Goal: Task Accomplishment & Management: Manage account settings

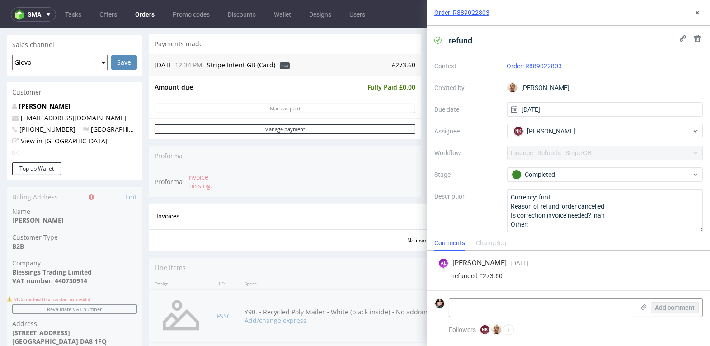
scroll to position [276, 0]
click at [696, 14] on icon at bounding box center [697, 12] width 7 height 7
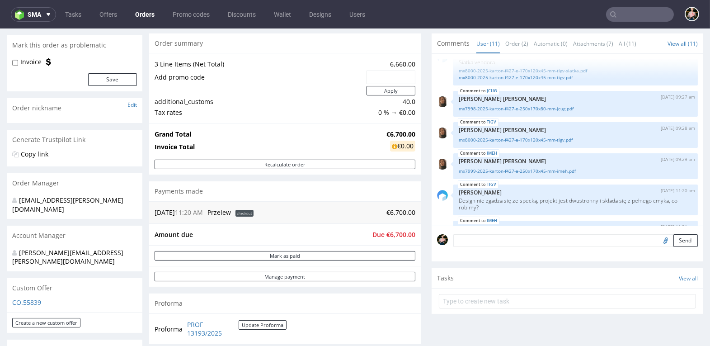
scroll to position [275, 0]
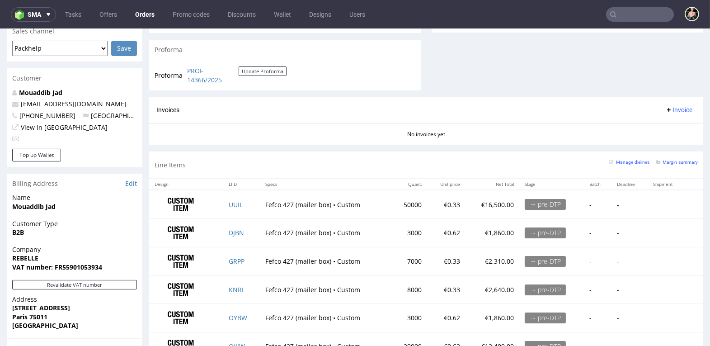
scroll to position [389, 0]
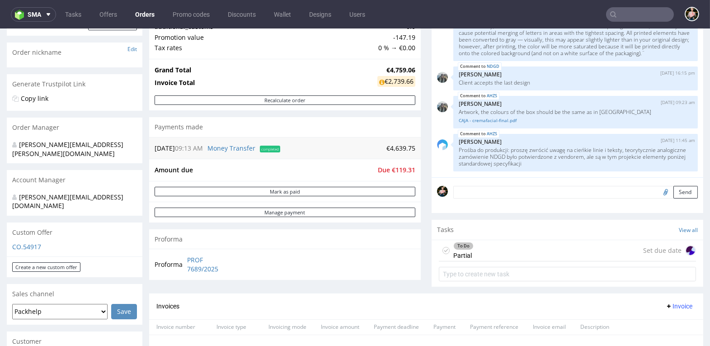
scroll to position [188, 0]
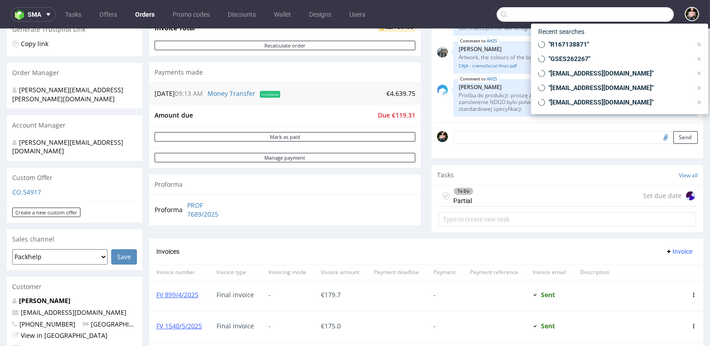
click at [619, 19] on input "text" at bounding box center [585, 14] width 177 height 14
paste input "R909904256"
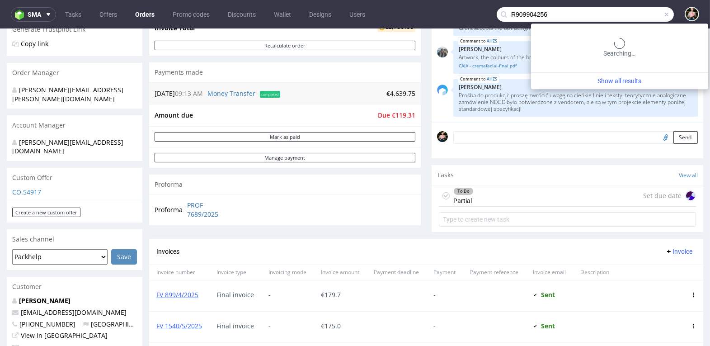
type input "R909904256"
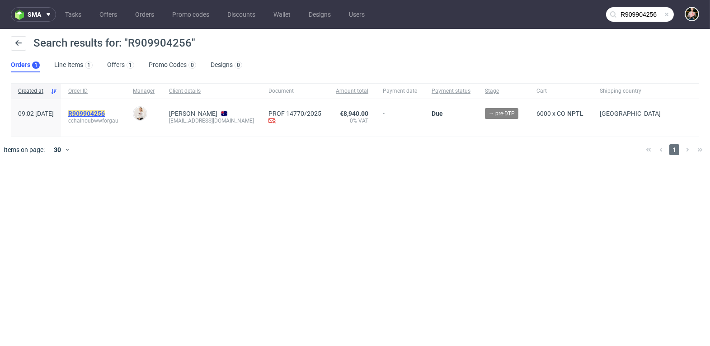
click at [105, 112] on mark "R909904256" at bounding box center [86, 113] width 37 height 7
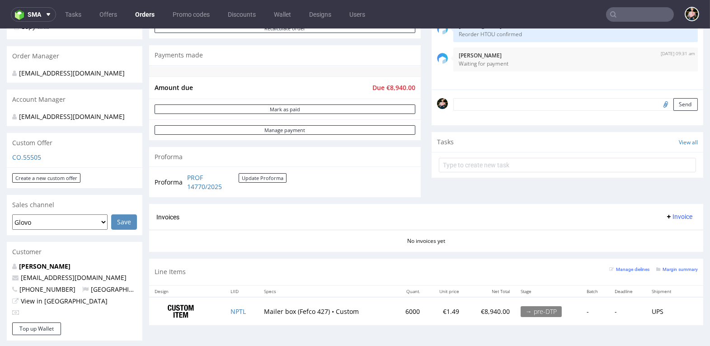
scroll to position [342, 0]
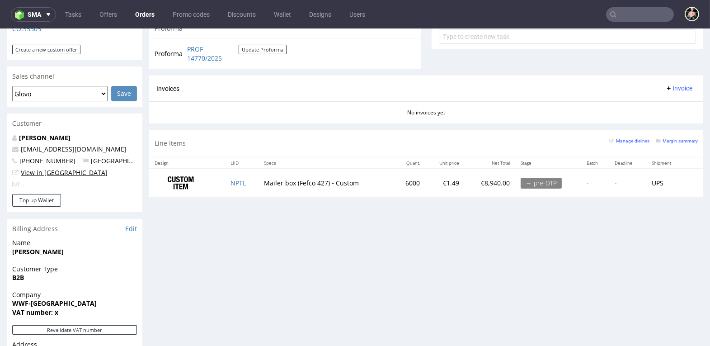
click at [37, 172] on link "View in [GEOGRAPHIC_DATA]" at bounding box center [64, 172] width 87 height 9
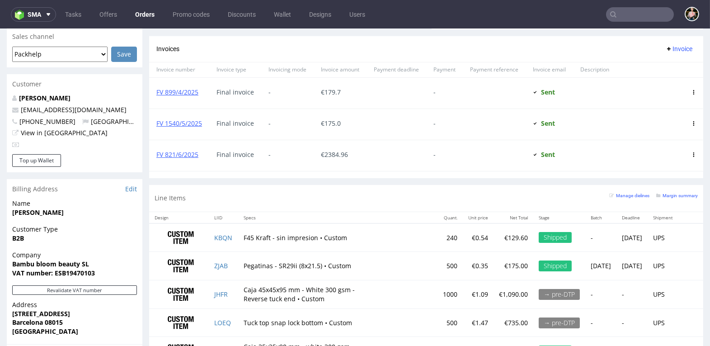
scroll to position [546, 0]
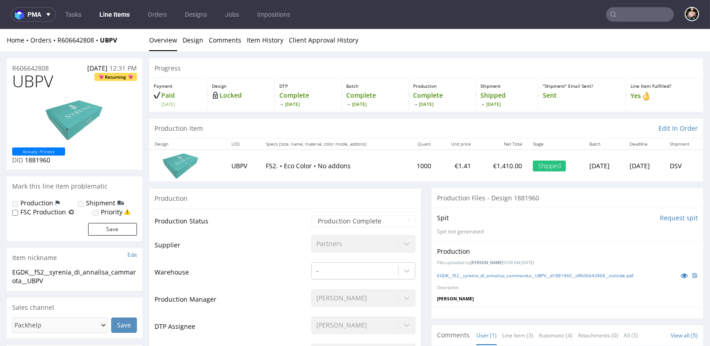
scroll to position [427, 0]
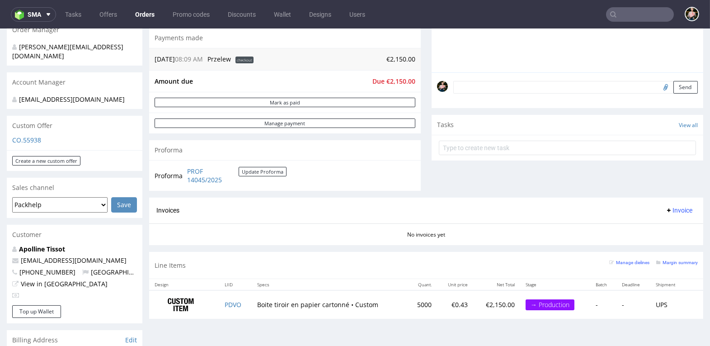
scroll to position [231, 0]
click at [53, 282] on link "View in [GEOGRAPHIC_DATA]" at bounding box center [64, 283] width 87 height 9
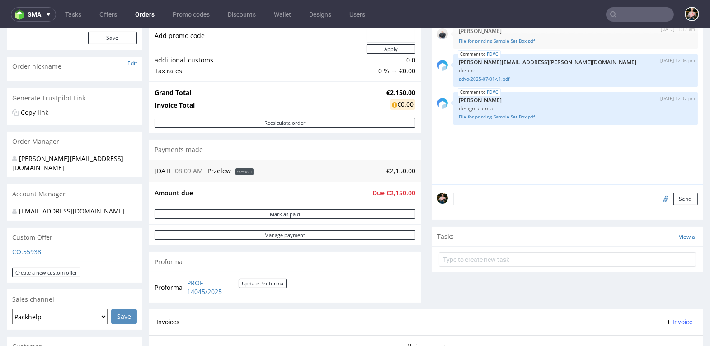
scroll to position [110, 0]
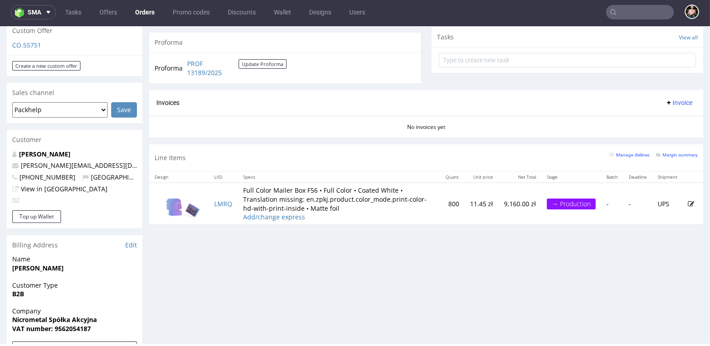
scroll to position [252, 0]
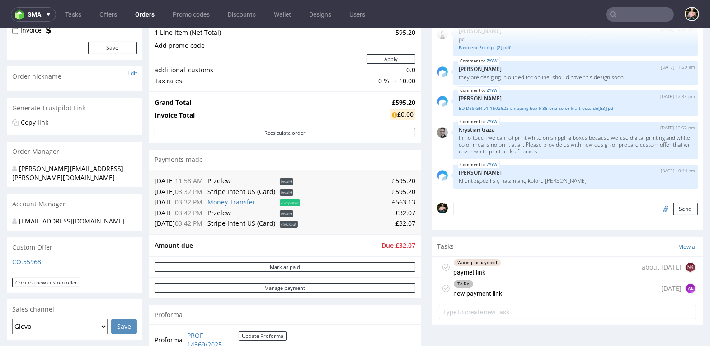
scroll to position [107, 0]
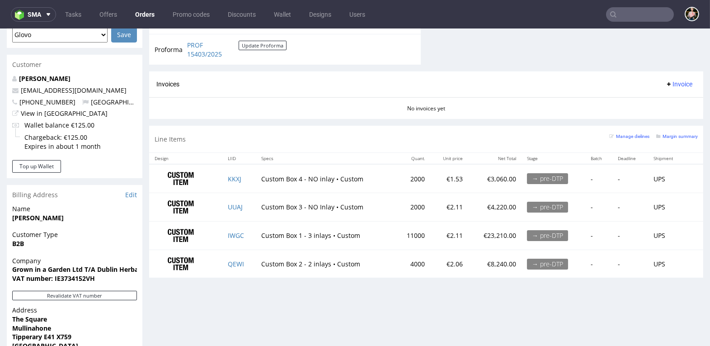
scroll to position [410, 0]
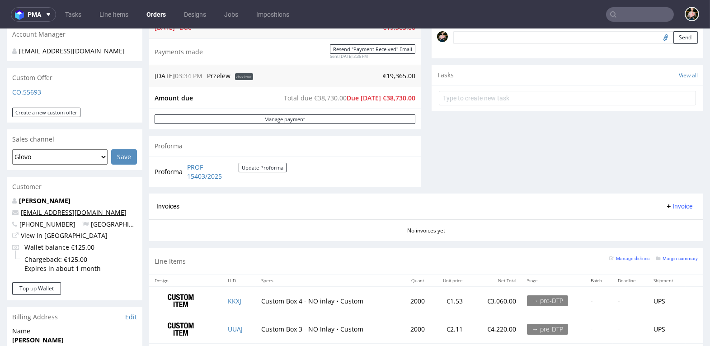
scroll to position [295, 0]
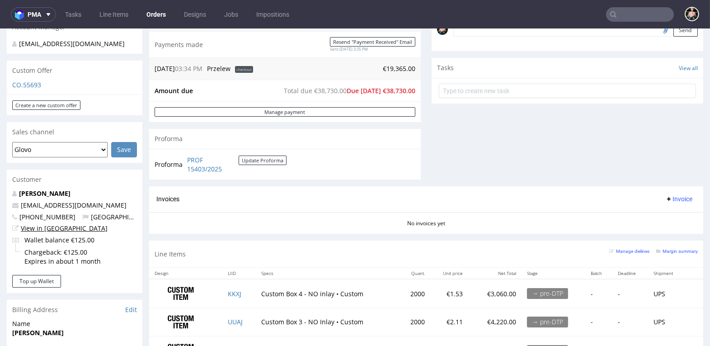
click at [47, 226] on link "View in [GEOGRAPHIC_DATA]" at bounding box center [64, 228] width 87 height 9
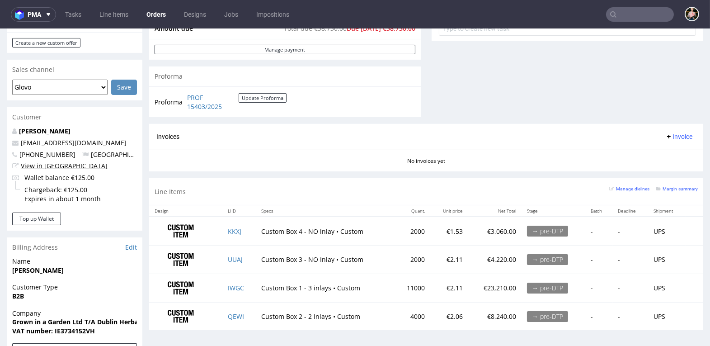
scroll to position [313, 0]
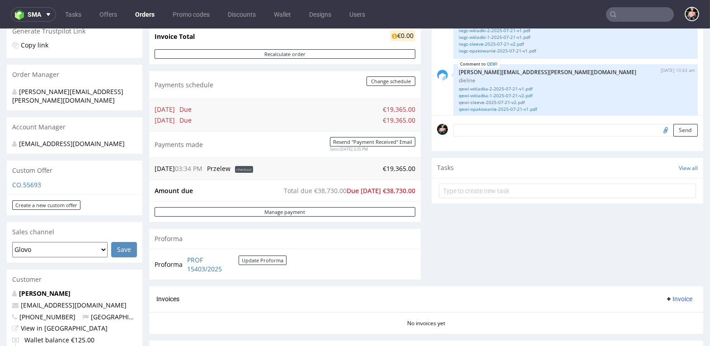
scroll to position [194, 0]
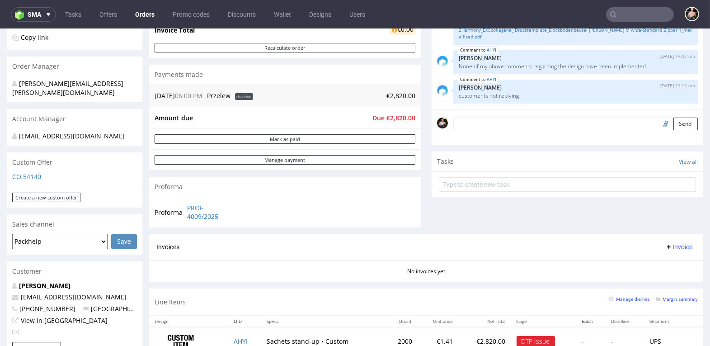
scroll to position [152, 0]
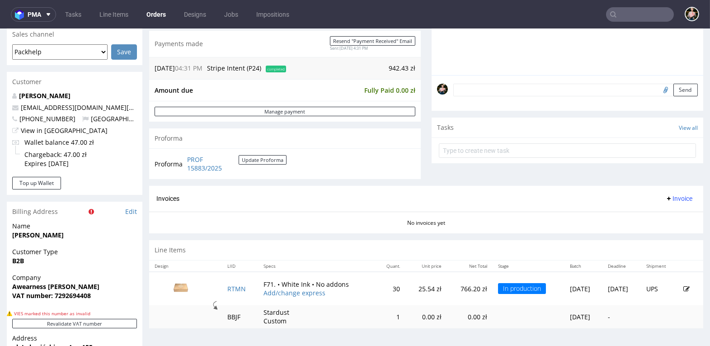
scroll to position [257, 0]
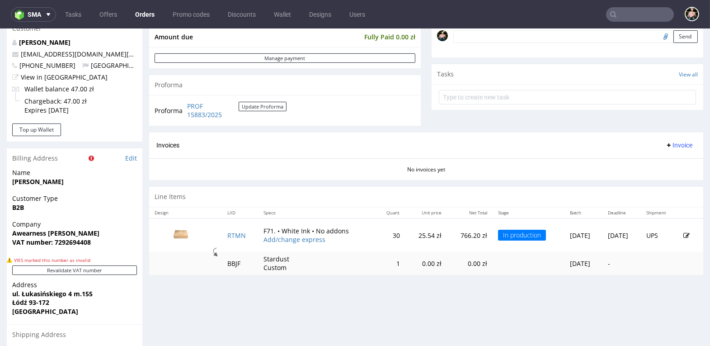
scroll to position [317, 0]
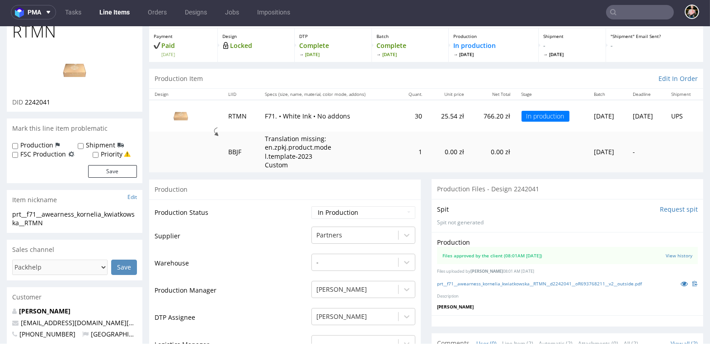
scroll to position [44, 0]
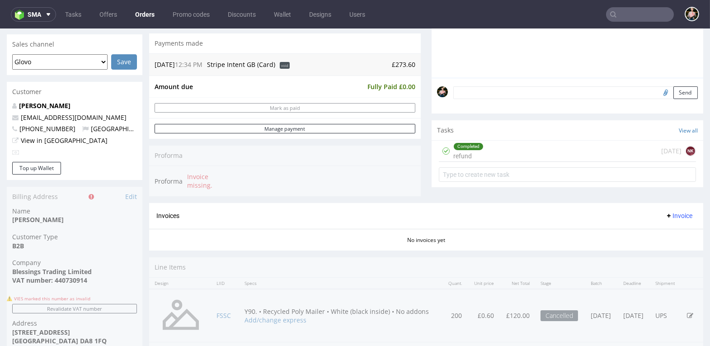
scroll to position [9, 0]
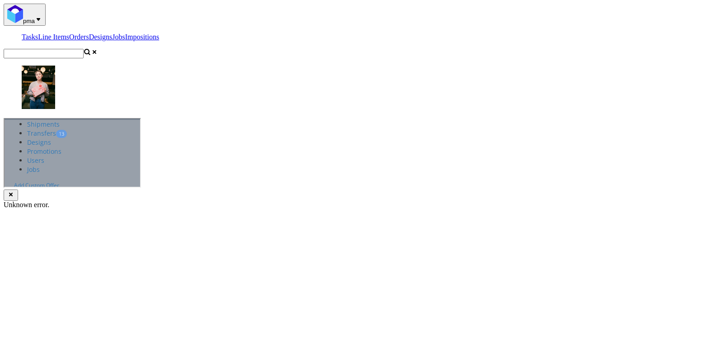
scroll to position [2, 0]
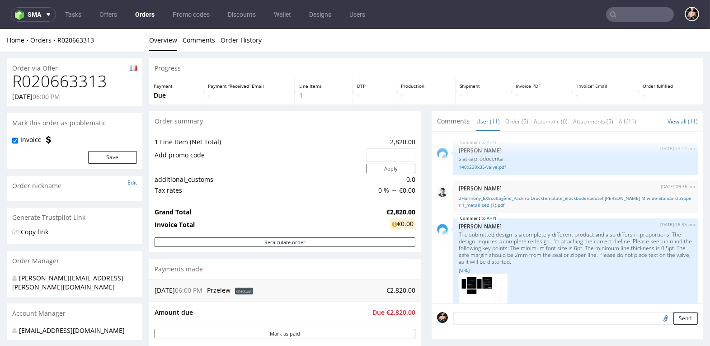
scroll to position [325, 0]
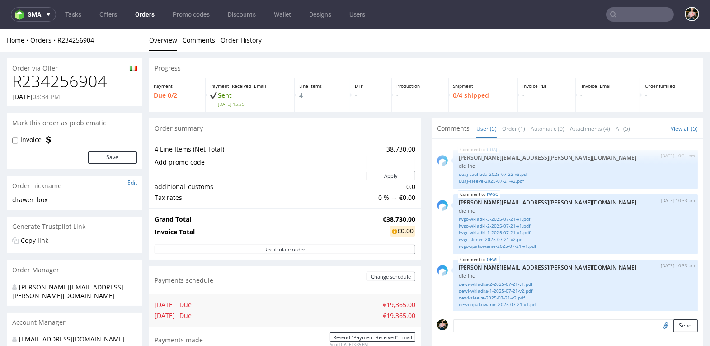
scroll to position [81, 0]
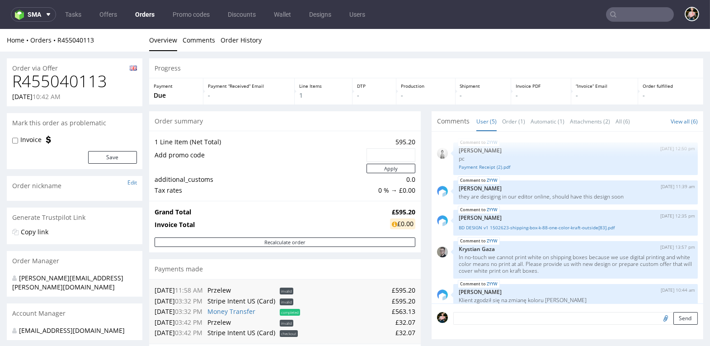
scroll to position [10, 0]
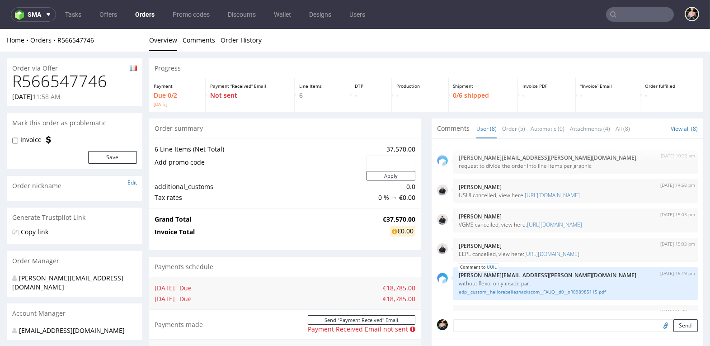
scroll to position [142, 0]
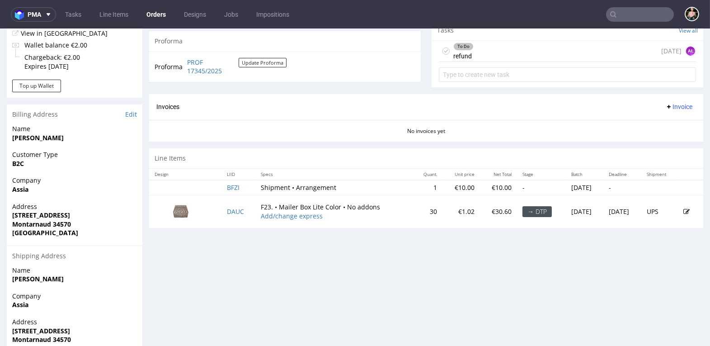
scroll to position [399, 0]
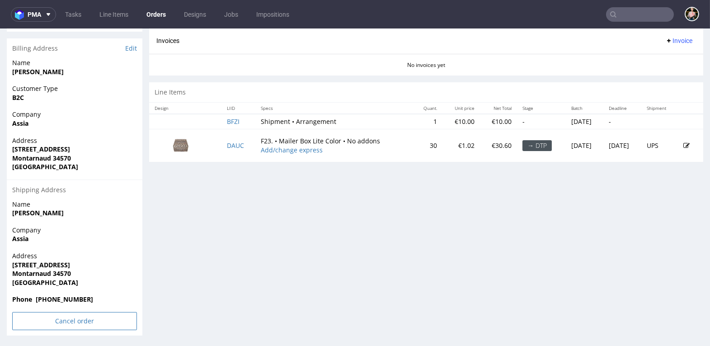
click at [64, 316] on input "Cancel order" at bounding box center [74, 321] width 125 height 18
click at [60, 295] on link "Yes" at bounding box center [61, 296] width 26 height 14
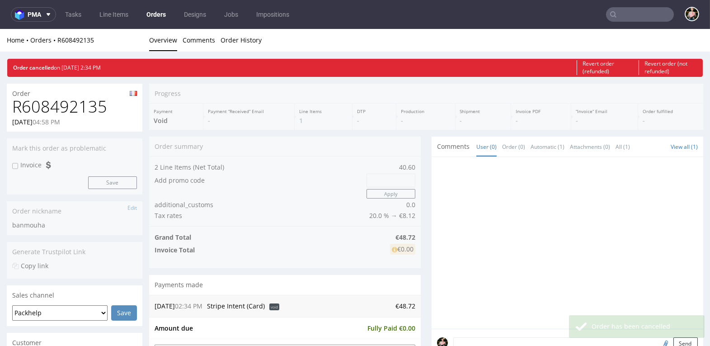
scroll to position [0, 0]
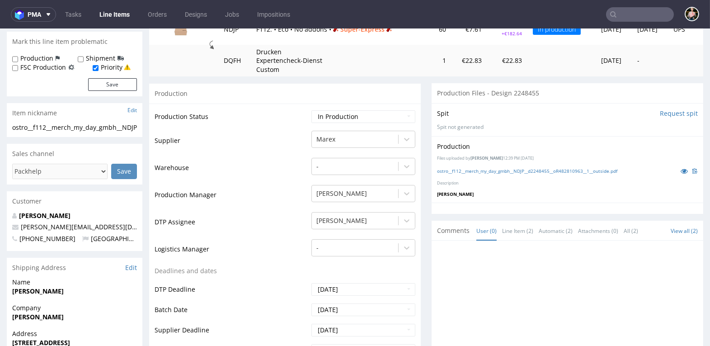
scroll to position [143, 0]
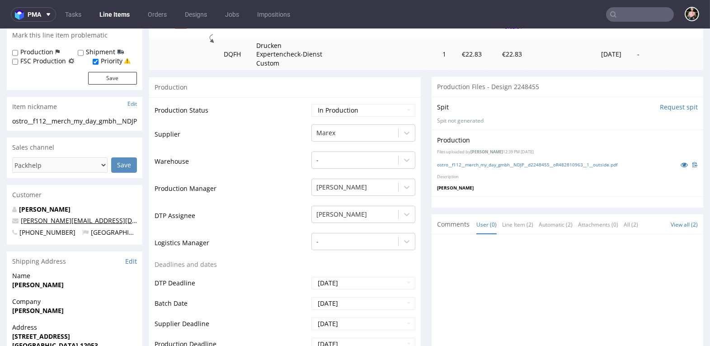
click at [68, 225] on link "talisa@merchmyday.de" at bounding box center [99, 220] width 156 height 9
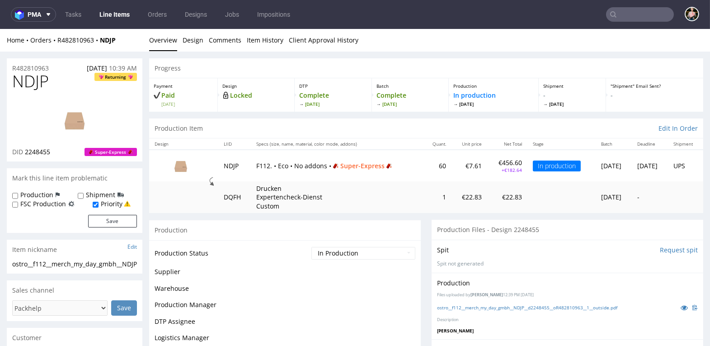
scroll to position [137, 0]
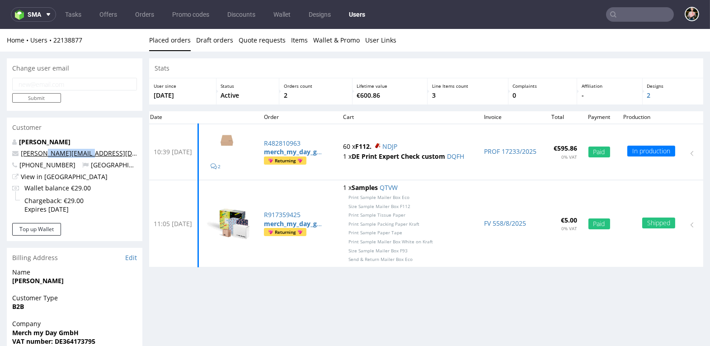
drag, startPoint x: 93, startPoint y: 155, endPoint x: 42, endPoint y: 155, distance: 51.5
click at [42, 155] on p "talisa@merchmyday.de" at bounding box center [74, 153] width 125 height 9
copy link "merchmyday.de"
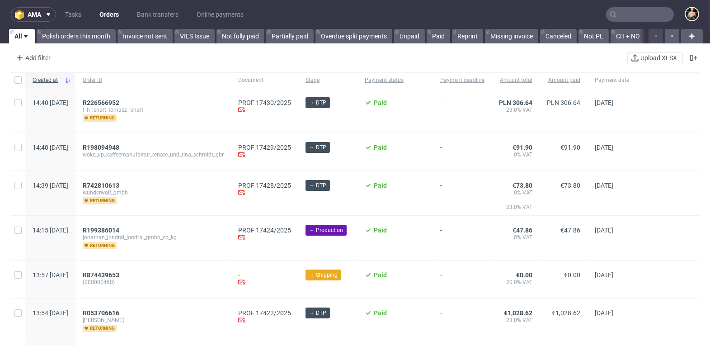
click at [622, 17] on input "text" at bounding box center [640, 14] width 68 height 14
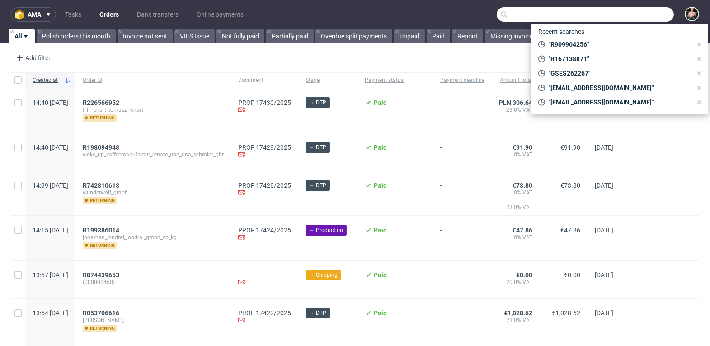
paste input "[EMAIL_ADDRESS][DOMAIN_NAME]"
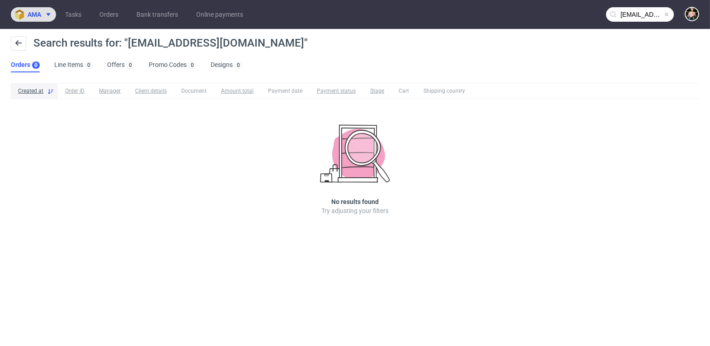
click at [31, 15] on span "ama" at bounding box center [35, 14] width 14 height 6
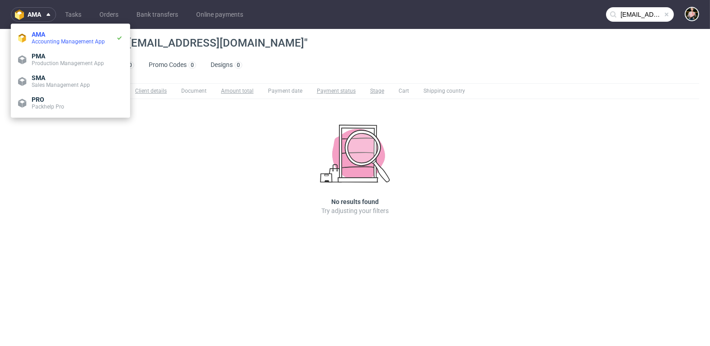
click at [632, 10] on input "virginie@poupettebiscuits.com" at bounding box center [640, 14] width 68 height 14
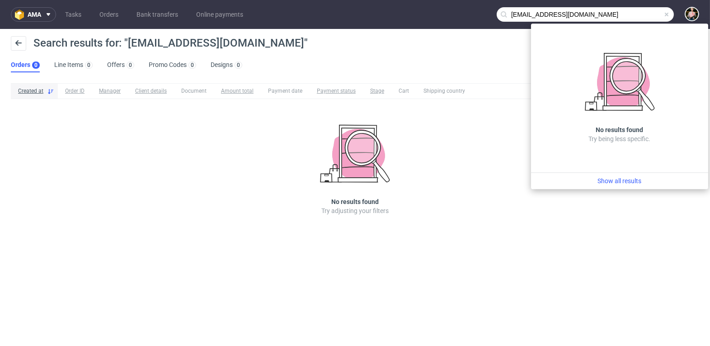
drag, startPoint x: 530, startPoint y: 15, endPoint x: 496, endPoint y: 14, distance: 33.9
click at [496, 14] on nav "ama Tasks Orders Bank transfers Online payments virginie@poupettebiscuits.com" at bounding box center [355, 14] width 710 height 29
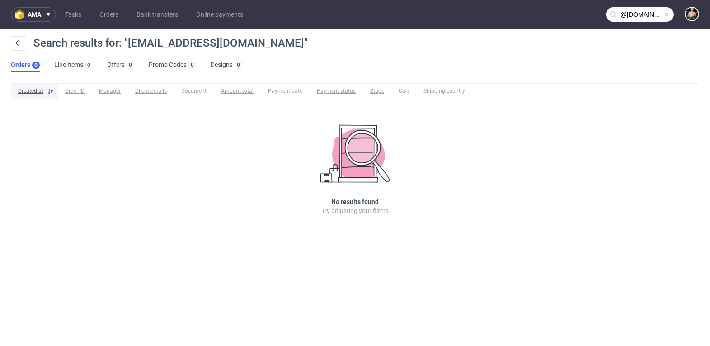
type input "@poupettebiscuits.com"
click at [664, 12] on span at bounding box center [666, 14] width 7 height 7
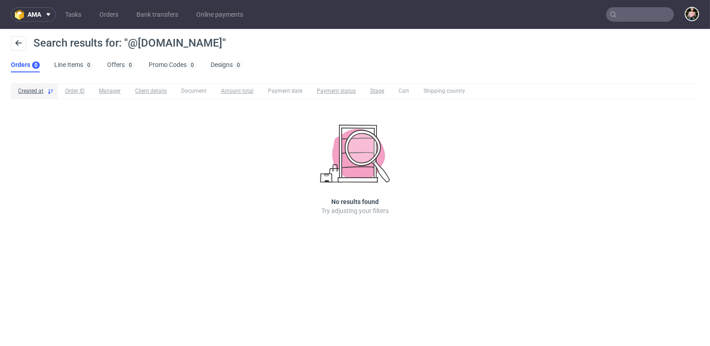
click at [644, 12] on input "text" at bounding box center [640, 14] width 68 height 14
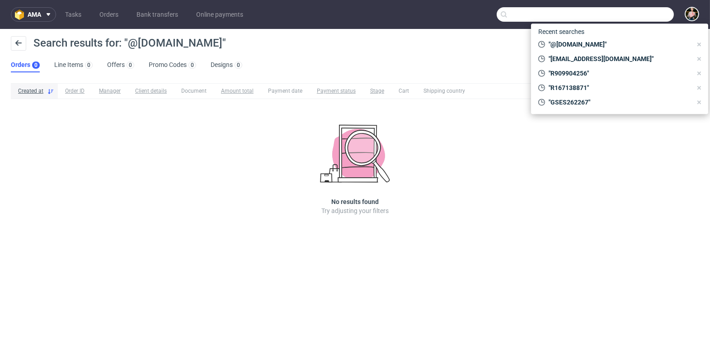
paste input "Poupette Biscuiterie Funky"
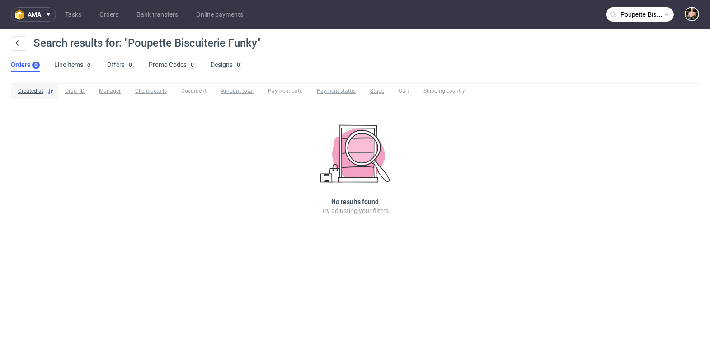
click at [638, 16] on input "Poupette Biscuiterie Funky" at bounding box center [640, 14] width 68 height 14
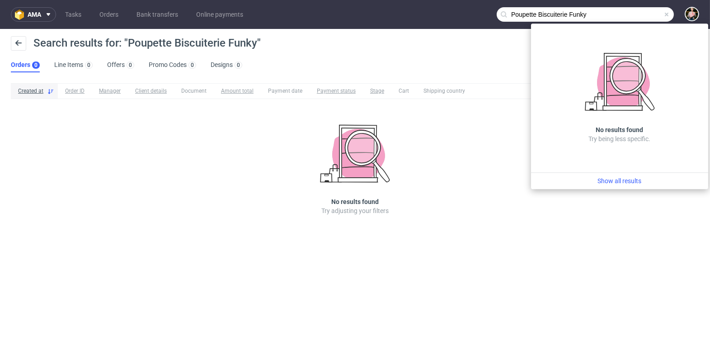
drag, startPoint x: 571, startPoint y: 14, endPoint x: 468, endPoint y: 3, distance: 103.2
click at [468, 3] on nav "ama Tasks Orders Bank transfers Online payments Poupette Biscuiterie Funky" at bounding box center [355, 14] width 710 height 29
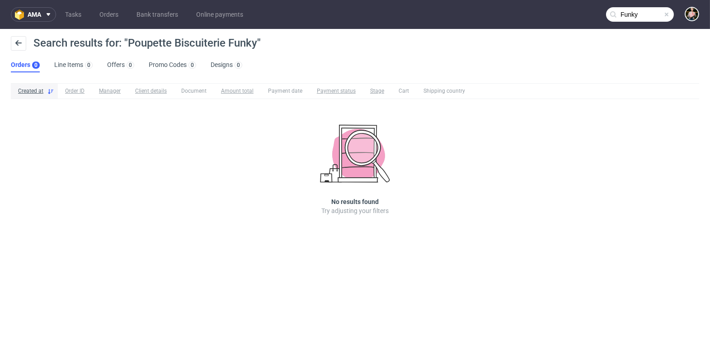
type input "Funky"
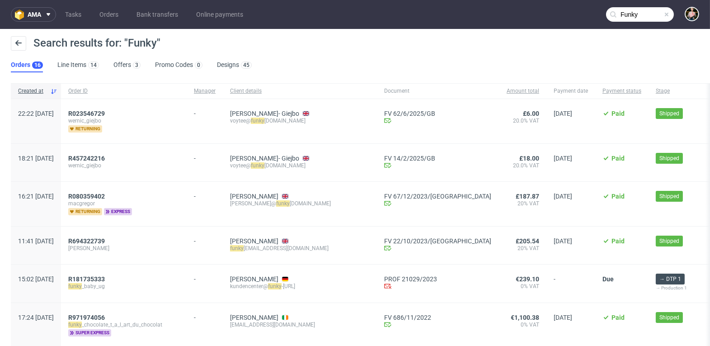
click at [663, 13] on span at bounding box center [666, 14] width 7 height 7
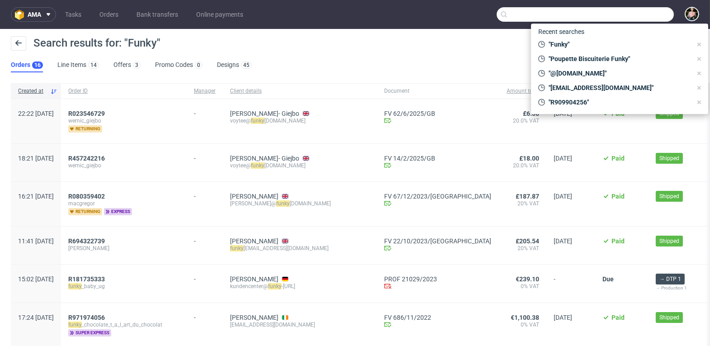
click at [639, 13] on input "text" at bounding box center [585, 14] width 177 height 14
paste input "Poupette Virginie"
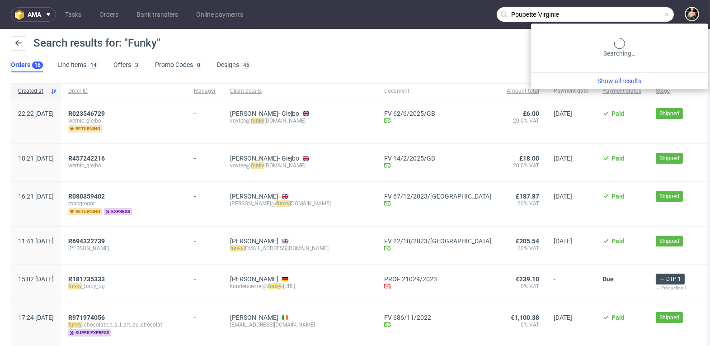
type input "Poupette Virginie"
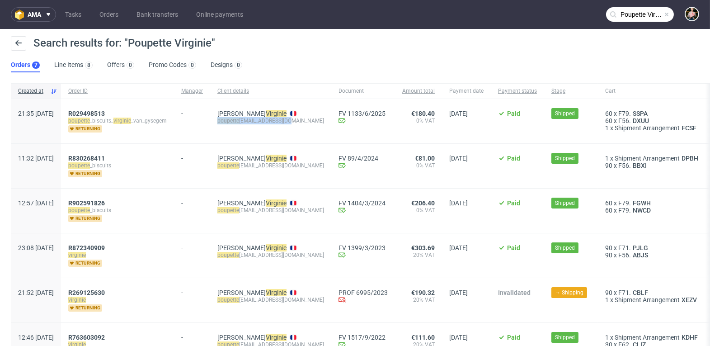
drag, startPoint x: 244, startPoint y: 121, endPoint x: 314, endPoint y: 122, distance: 69.6
click at [314, 122] on div "poupette biscuits@gmail.com" at bounding box center [270, 120] width 107 height 7
copy div "poupette biscuits@gmail.com"
click at [269, 114] on link "Van Gysegem Virginie" at bounding box center [251, 113] width 69 height 7
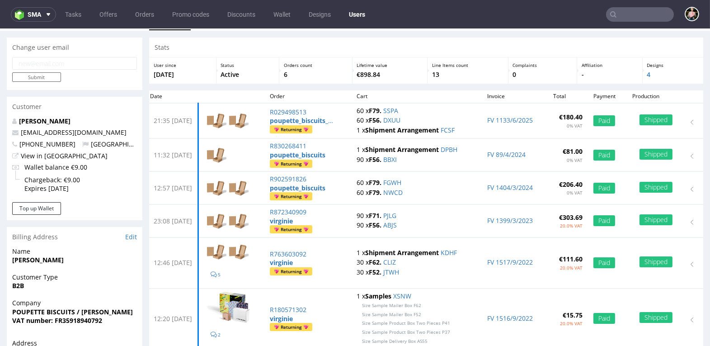
scroll to position [6, 0]
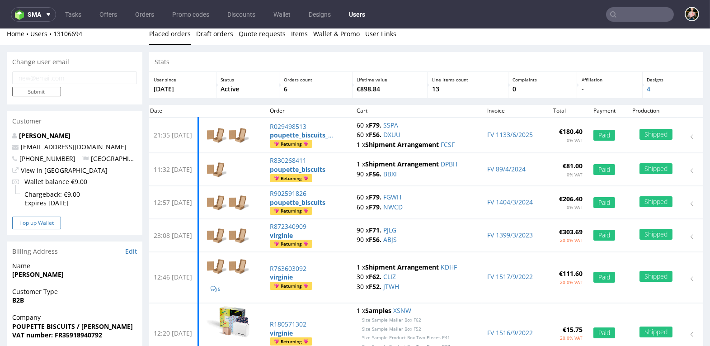
click at [34, 223] on button "Top up Wallet" at bounding box center [36, 223] width 49 height 13
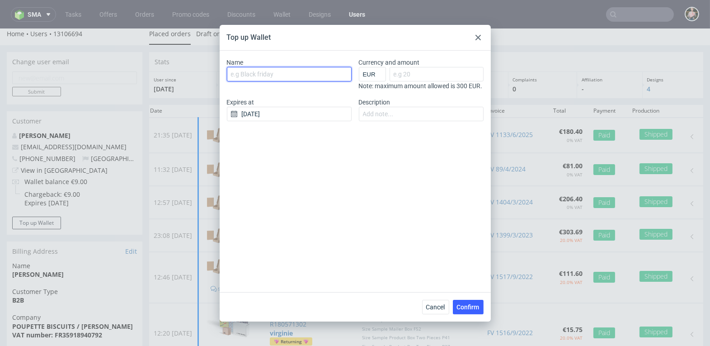
click at [289, 76] on input "Name" at bounding box center [289, 74] width 125 height 14
click at [610, 13] on div "Top up Wallet Name Currency and amount EUR GBP PLN SEK RON Note: maximum amount…" at bounding box center [355, 173] width 710 height 346
click at [279, 79] on input "Name" at bounding box center [289, 74] width 125 height 14
paste input "Top up (Google Review"
type input "Top up (Google Review)"
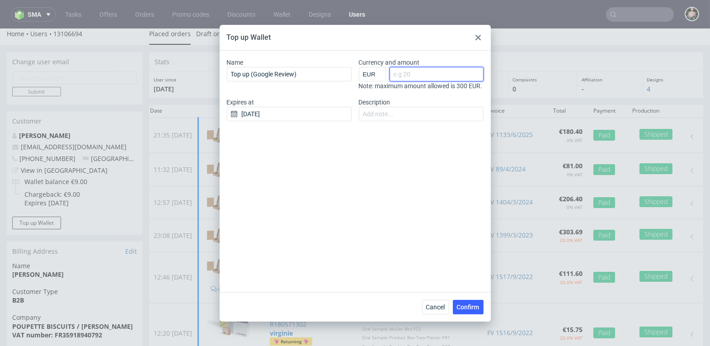
click at [419, 71] on input "Currency and amount" at bounding box center [437, 74] width 94 height 14
type input "30"
click at [267, 118] on input "[DATE]" at bounding box center [289, 114] width 125 height 14
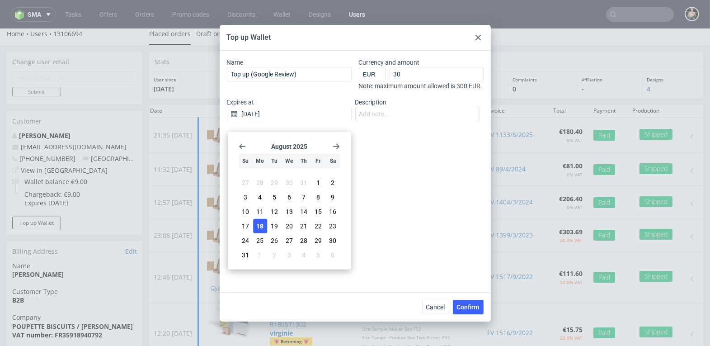
click at [338, 147] on use "Go forward 1 month" at bounding box center [336, 145] width 6 height 5
click at [306, 214] on span "18" at bounding box center [303, 214] width 7 height 9
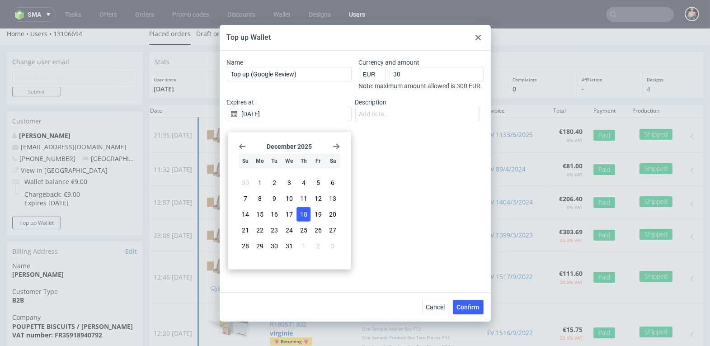
type input "[DATE]"
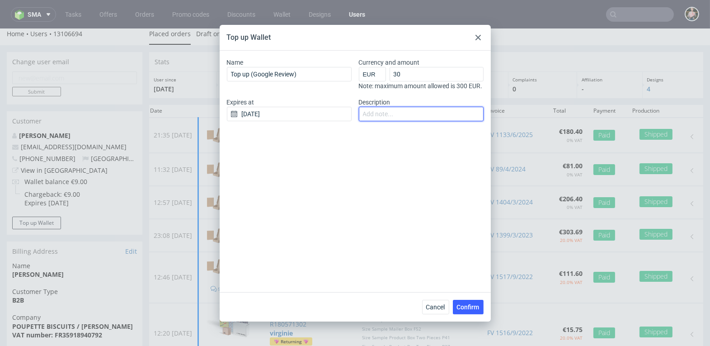
click at [404, 120] on input "Description" at bounding box center [421, 114] width 125 height 14
paste input "Top up (Google Review"
paste input "virginie@poupettebiscuits.com / poupettebiscuits@gmail.com"
type input "Top up (Google Review) virginie@poupettebiscuits.com / poupettebiscuits@gmail.c…"
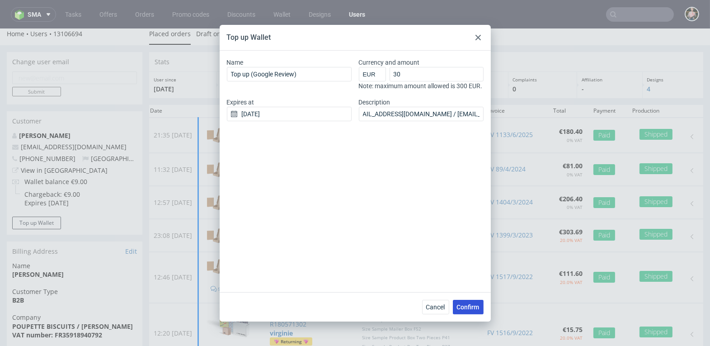
scroll to position [0, 0]
click at [471, 306] on span "Confirm" at bounding box center [468, 307] width 23 height 6
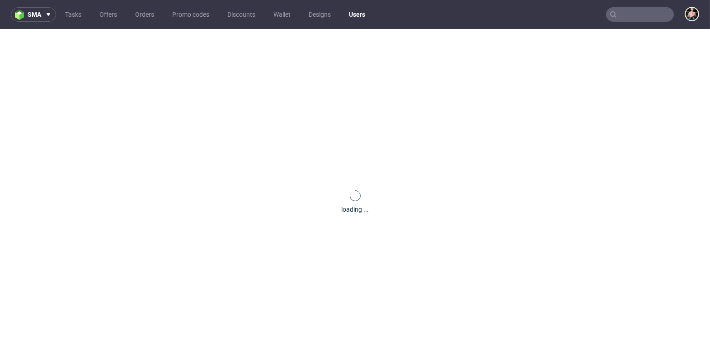
click at [642, 18] on input "text" at bounding box center [640, 14] width 68 height 14
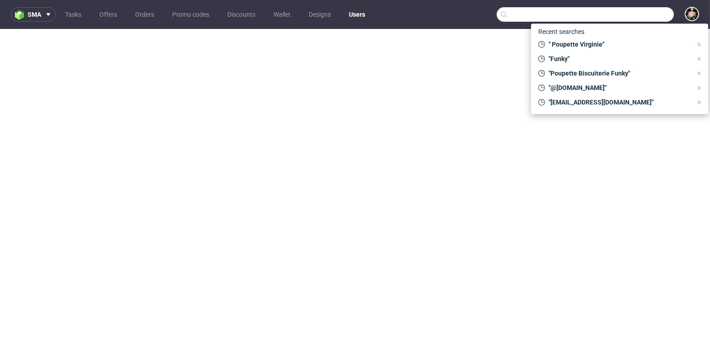
paste input "[EMAIL_ADDRESS][DOMAIN_NAME][PERSON_NAME]"
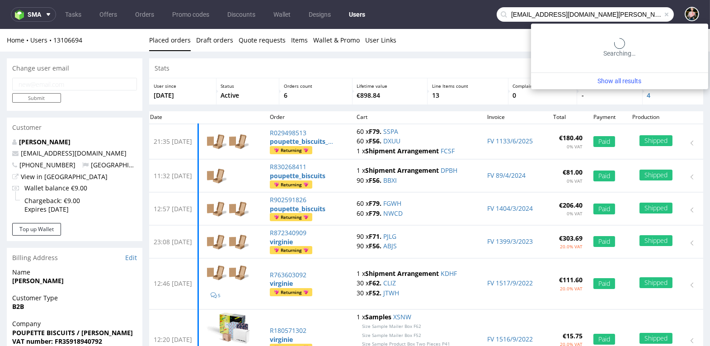
type input "info@imkerei-weber.de"
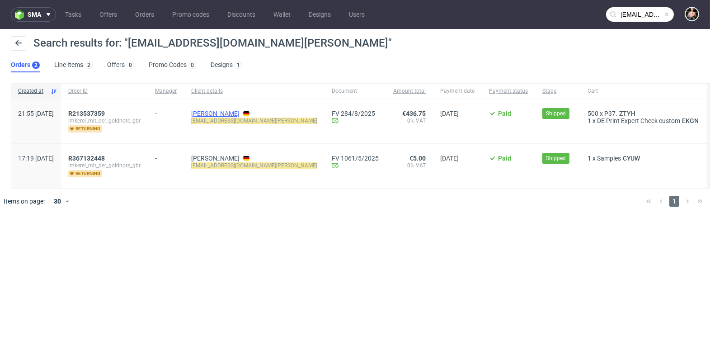
click at [240, 112] on link "Simon Weber" at bounding box center [215, 113] width 48 height 7
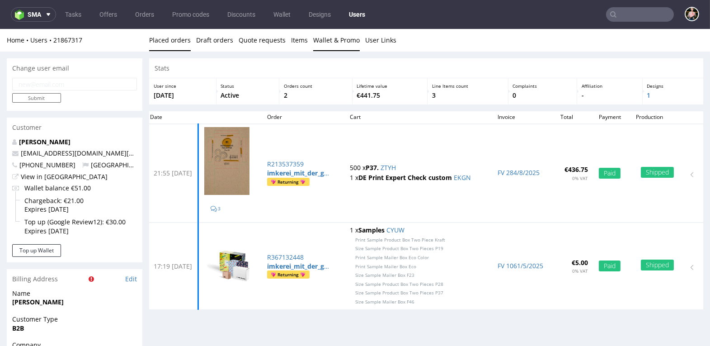
click at [334, 40] on link "Wallet & Promo" at bounding box center [336, 40] width 47 height 22
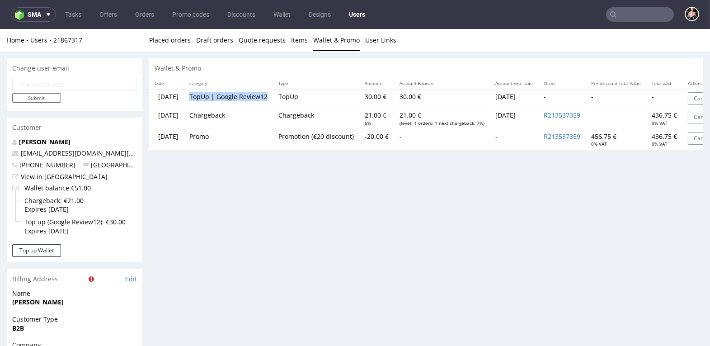
drag, startPoint x: 213, startPoint y: 96, endPoint x: 284, endPoint y: 95, distance: 70.5
click at [273, 96] on td "TopUp | Google Review12" at bounding box center [228, 98] width 89 height 19
copy td "TopUp | Google Review1"
click at [273, 100] on td "TopUp | Google Review12" at bounding box center [228, 98] width 89 height 19
click at [619, 10] on input "text" at bounding box center [640, 14] width 68 height 14
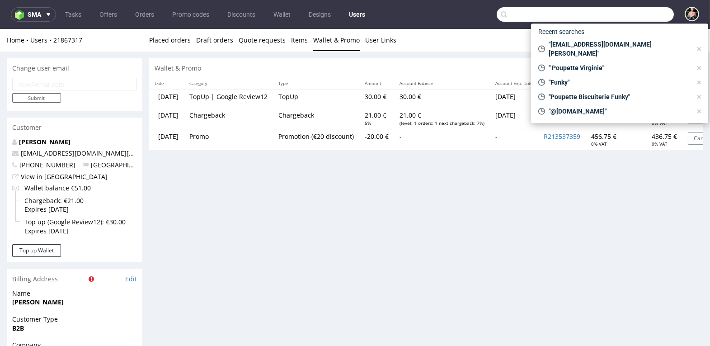
paste input "urzz.prod@gmail.com"
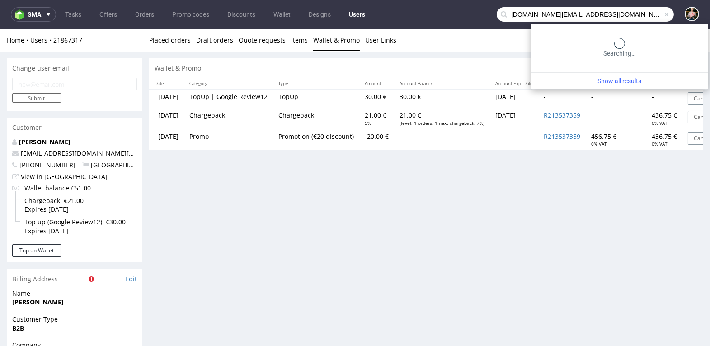
type input "urzz.prod@gmail.com"
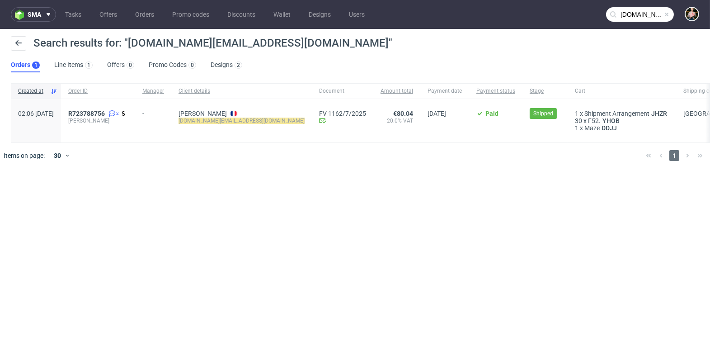
click at [217, 109] on div "MANFREDI HUGO urzz.prod@gmail.com" at bounding box center [241, 120] width 141 height 43
click at [215, 110] on link "MANFREDI HUGO" at bounding box center [203, 113] width 48 height 7
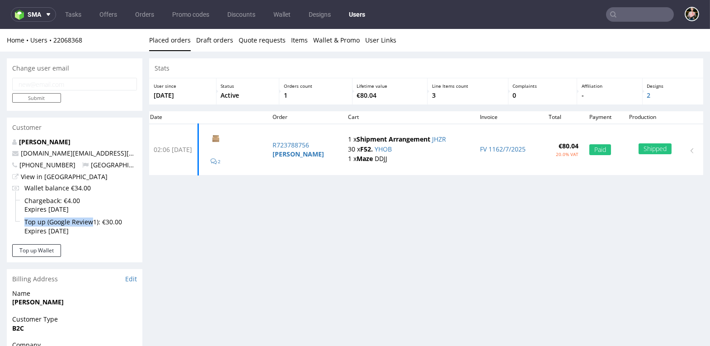
drag, startPoint x: 24, startPoint y: 223, endPoint x: 91, endPoint y: 226, distance: 66.5
click at [91, 226] on span "Top up (Google Review1): €30.00" at bounding box center [73, 221] width 98 height 9
copy span "Top up (Google Review"
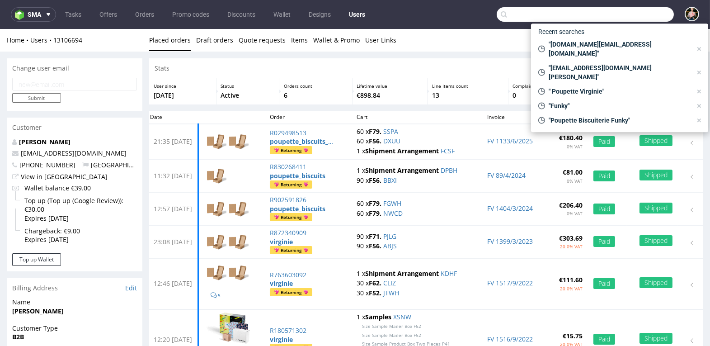
click at [635, 16] on input "text" at bounding box center [585, 14] width 177 height 14
paste input "[EMAIL_ADDRESS][DOMAIN_NAME]"
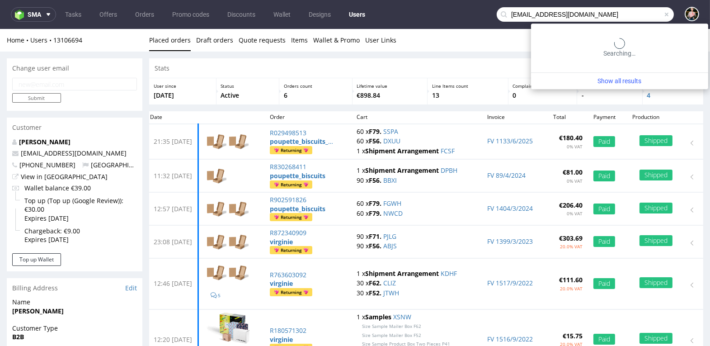
type input "[EMAIL_ADDRESS][DOMAIN_NAME]"
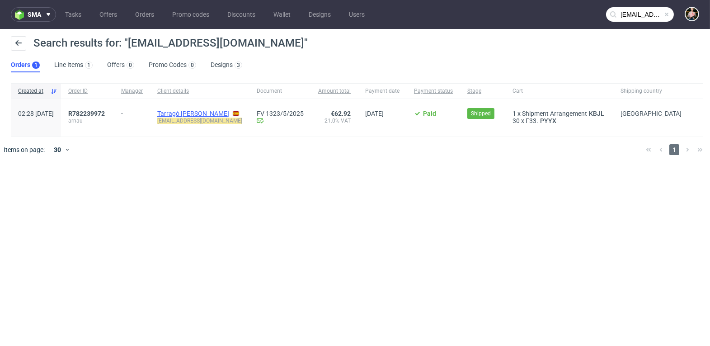
click at [198, 113] on link "Tarragó Pol Arnau" at bounding box center [193, 113] width 72 height 7
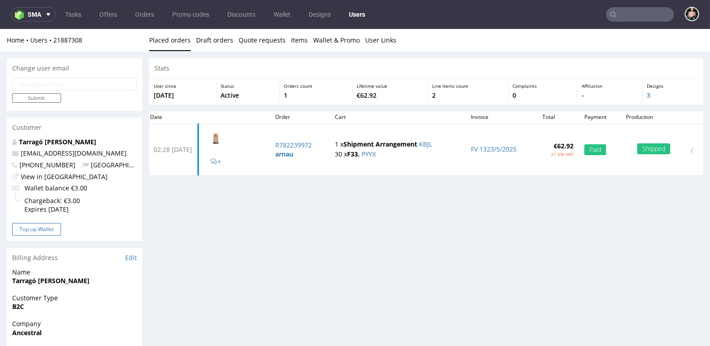
click at [33, 231] on button "Top up Wallet" at bounding box center [36, 229] width 49 height 13
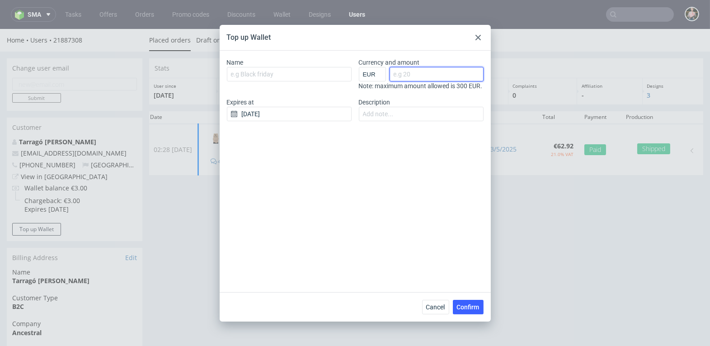
click at [432, 75] on input "Currency and amount" at bounding box center [437, 74] width 94 height 14
type input "30"
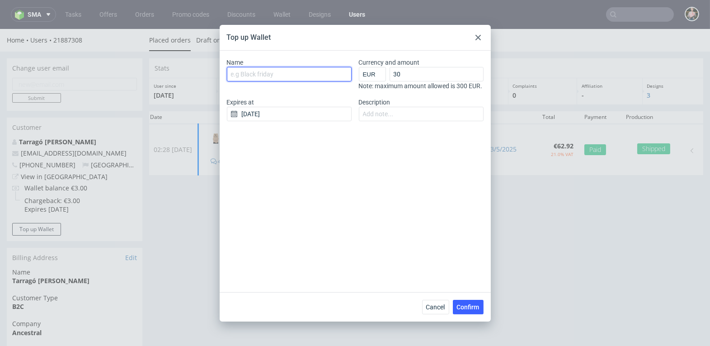
click at [272, 73] on input "Name" at bounding box center [289, 74] width 125 height 14
click at [249, 75] on input "Name" at bounding box center [289, 74] width 125 height 14
paste input "Top up (Google Review"
click at [306, 68] on input "Top up (Google Review)" at bounding box center [289, 74] width 125 height 14
drag, startPoint x: 300, startPoint y: 77, endPoint x: 230, endPoint y: 75, distance: 70.1
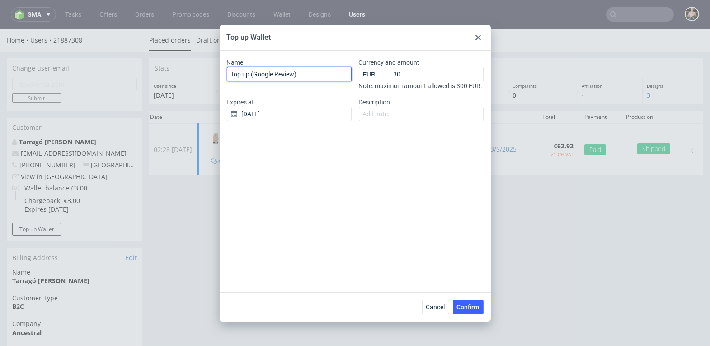
click at [230, 75] on input "Top up (Google Review)" at bounding box center [289, 74] width 125 height 14
type input "Top up (Google Review)"
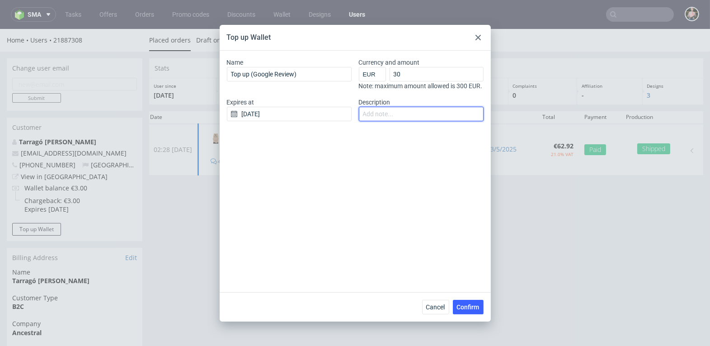
click at [381, 120] on input "Description" at bounding box center [421, 114] width 125 height 14
paste input "Top up (Google Review)"
type input "Top up (Google Review) tarrago"
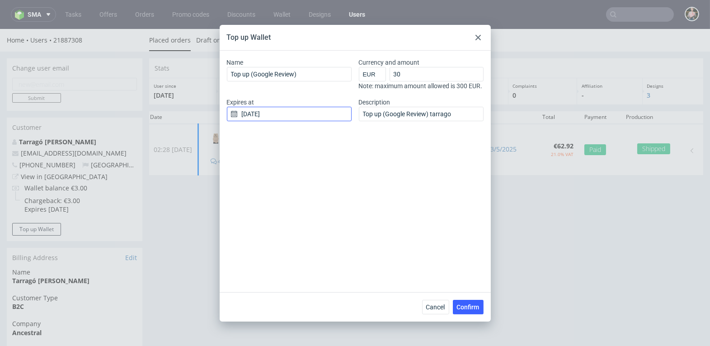
click at [278, 120] on input "18/08/2025" at bounding box center [289, 114] width 125 height 14
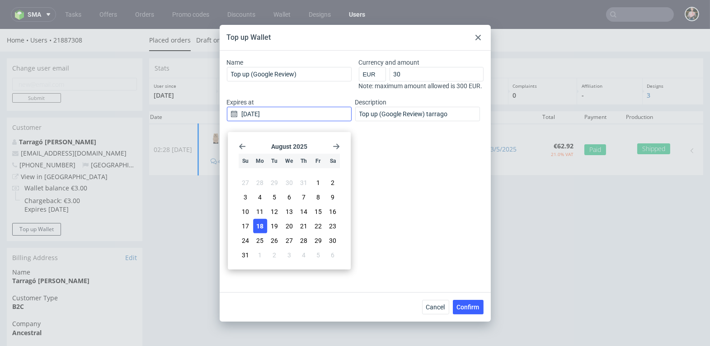
click at [254, 121] on input "[DATE]" at bounding box center [289, 114] width 125 height 14
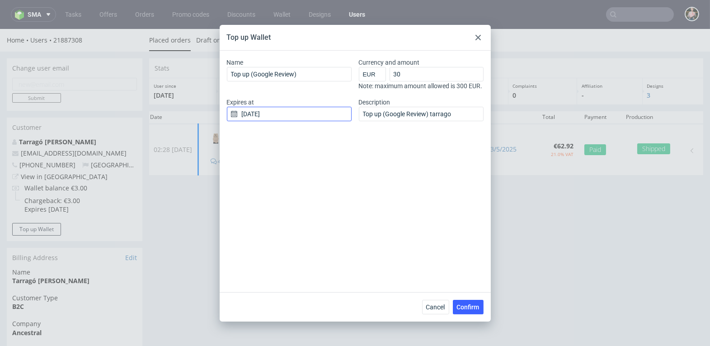
click at [254, 121] on input "[DATE]" at bounding box center [289, 114] width 125 height 14
click at [257, 121] on input "18/08/2025" at bounding box center [289, 114] width 125 height 14
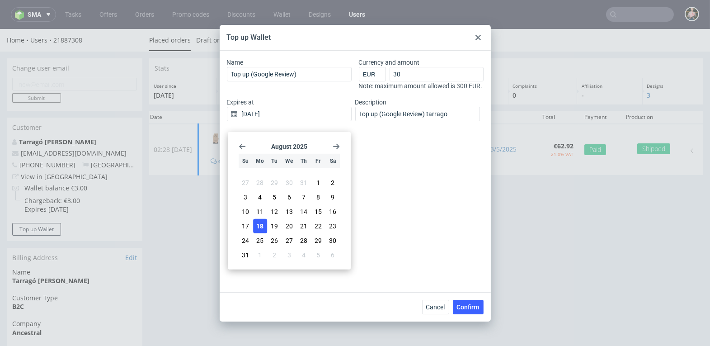
click at [333, 144] on icon "Go forward 1 month" at bounding box center [336, 145] width 7 height 7
click at [333, 146] on icon "Go forward 1 month" at bounding box center [336, 145] width 7 height 7
click at [304, 214] on span "18" at bounding box center [303, 214] width 7 height 9
type input "18/12/2025"
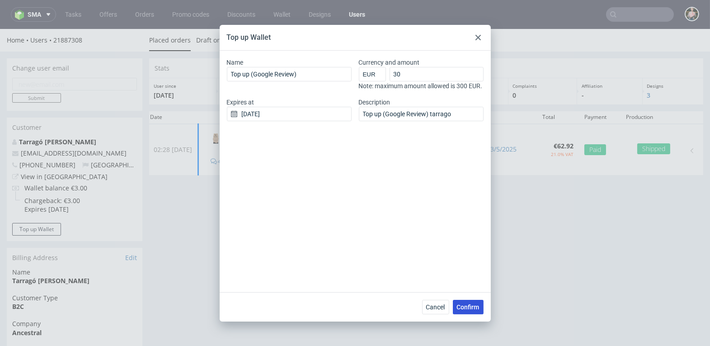
click at [469, 304] on span "Confirm" at bounding box center [468, 307] width 23 height 6
click at [470, 307] on span "Confirm" at bounding box center [468, 307] width 23 height 6
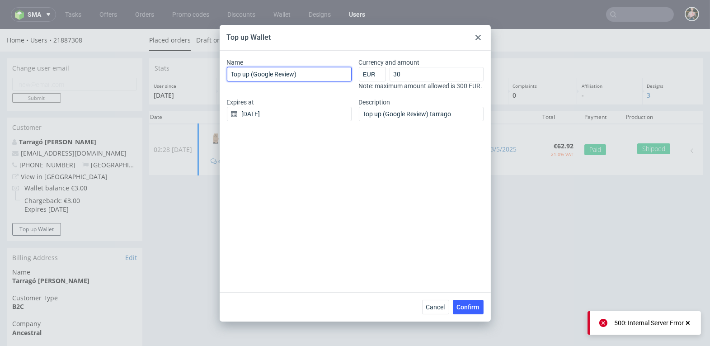
click at [291, 71] on input "Top up (Google Review)" at bounding box center [289, 74] width 125 height 14
click at [295, 73] on input "Top up (Google Review)" at bounding box center [289, 74] width 125 height 14
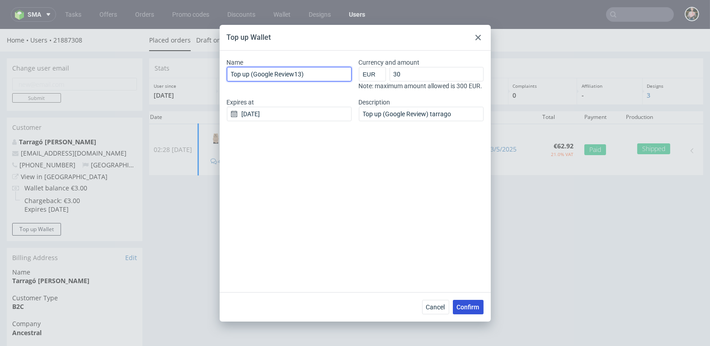
type input "Top up (Google Review13)"
click at [472, 308] on span "Confirm" at bounding box center [468, 307] width 23 height 6
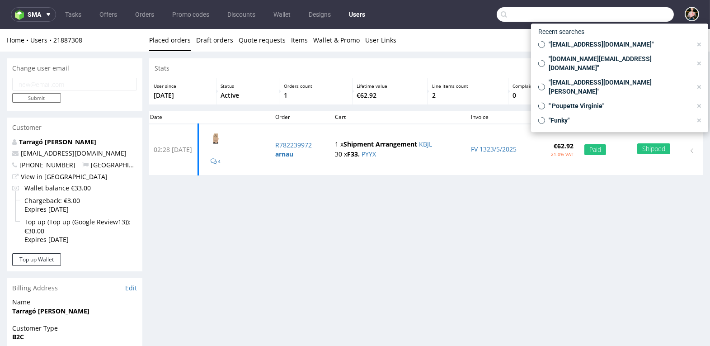
click at [634, 15] on input "text" at bounding box center [585, 14] width 177 height 14
paste input "[PERSON_NAME][EMAIL_ADDRESS][DOMAIN_NAME]"
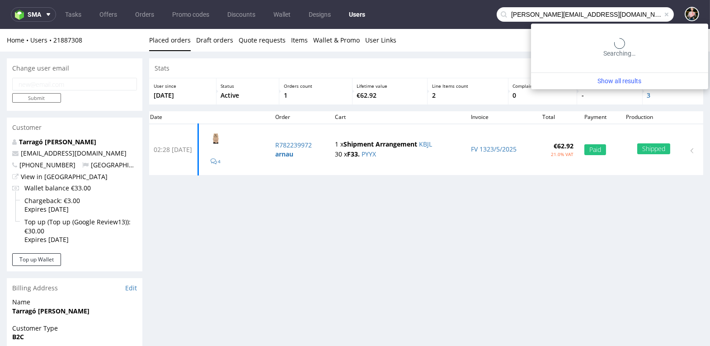
type input "[PERSON_NAME][EMAIL_ADDRESS][DOMAIN_NAME]"
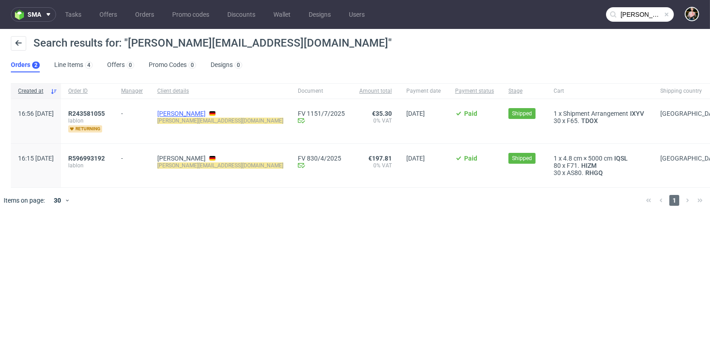
click at [192, 112] on link "[PERSON_NAME]" at bounding box center [181, 113] width 48 height 7
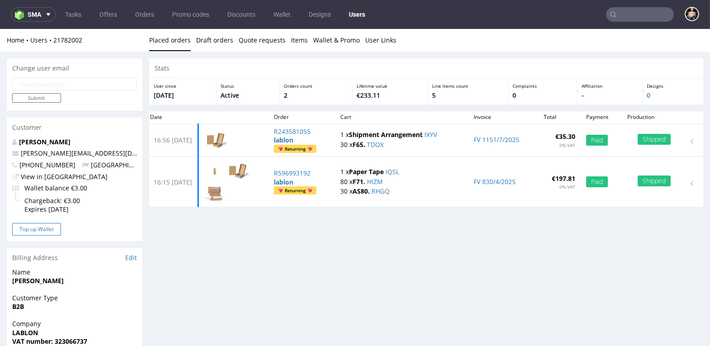
click at [44, 227] on button "Top up Wallet" at bounding box center [36, 229] width 49 height 13
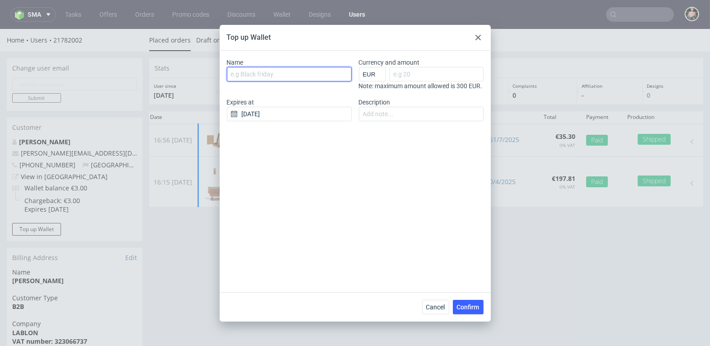
click at [272, 75] on input "Name" at bounding box center [289, 74] width 125 height 14
click at [248, 75] on input "Name" at bounding box center [289, 74] width 125 height 14
paste input "Top up (Google Review)"
type input "Top up (Google Review)"
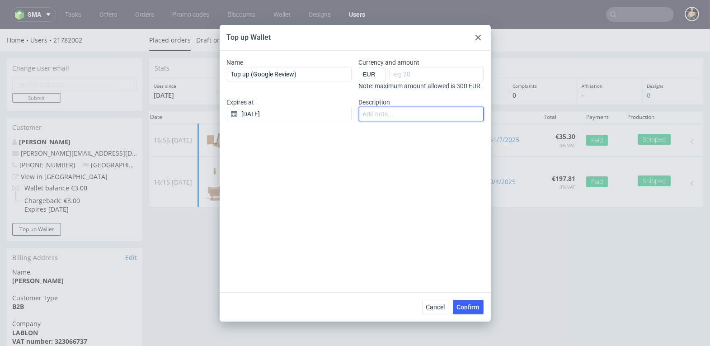
click at [419, 121] on input "Description" at bounding box center [421, 114] width 125 height 14
paste input "Top up (Google Review)"
type input "Top up (Google Review) Lablon"
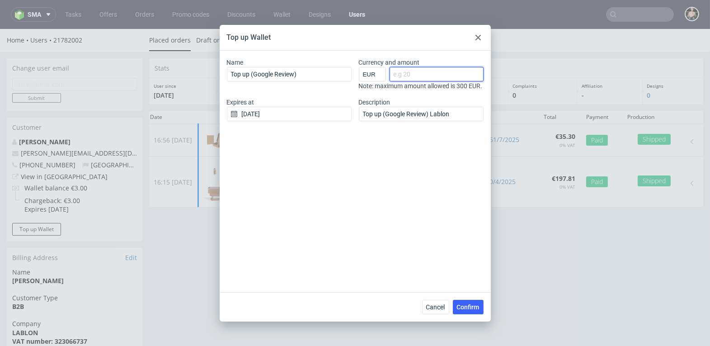
click at [438, 71] on input "Currency and amount" at bounding box center [437, 74] width 94 height 14
type input "30"
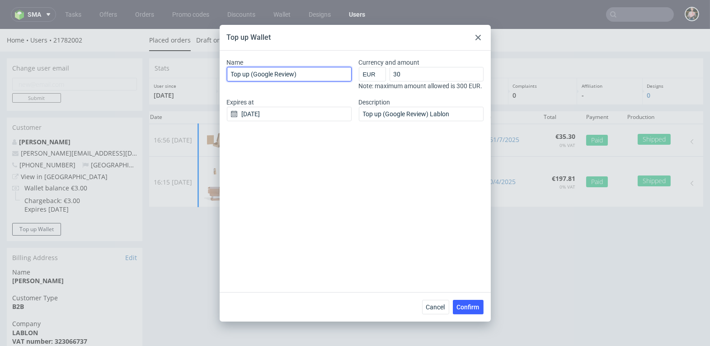
click at [294, 75] on input "Top up (Google Review)" at bounding box center [289, 74] width 125 height 14
type input "Top up (Google Review14)"
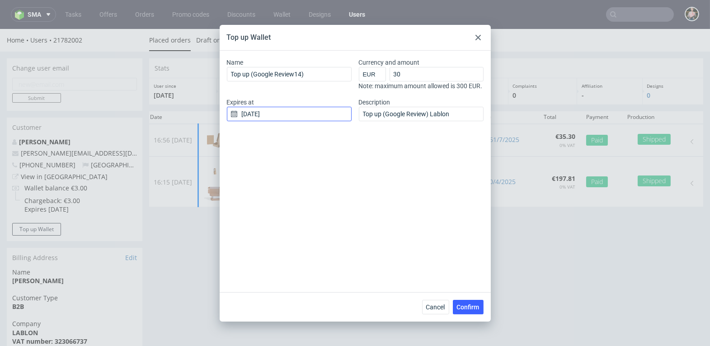
click at [289, 121] on input "[DATE]" at bounding box center [289, 114] width 125 height 14
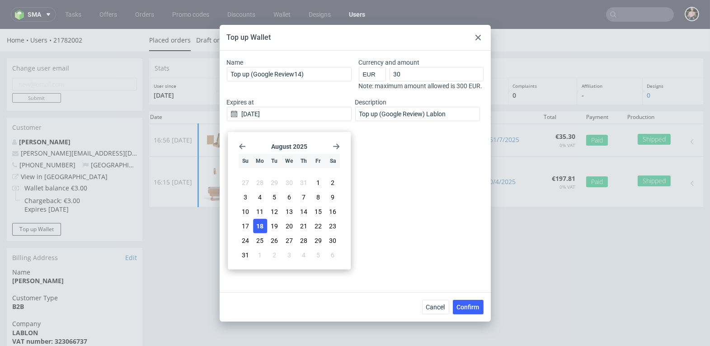
click at [336, 144] on icon "Go forward 1 month" at bounding box center [336, 145] width 7 height 7
click at [338, 147] on use "Go forward 1 month" at bounding box center [336, 145] width 6 height 5
click at [287, 246] on span "31" at bounding box center [289, 245] width 7 height 9
type input "31/12/2025"
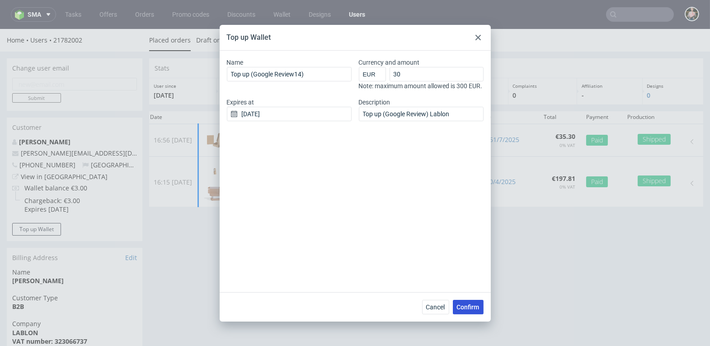
click at [466, 306] on span "Confirm" at bounding box center [468, 307] width 23 height 6
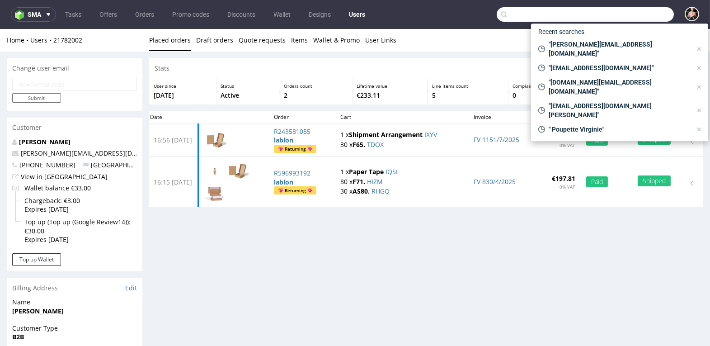
click at [633, 18] on input "text" at bounding box center [585, 14] width 177 height 14
paste input "[EMAIL_ADDRESS][DOMAIN_NAME]"
type input "[EMAIL_ADDRESS][DOMAIN_NAME]"
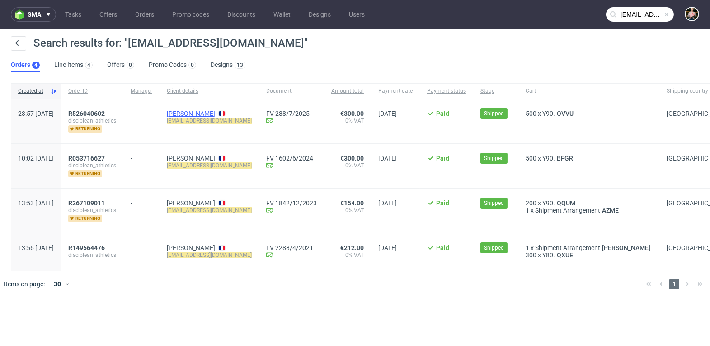
click at [215, 112] on link "[PERSON_NAME]" at bounding box center [191, 113] width 48 height 7
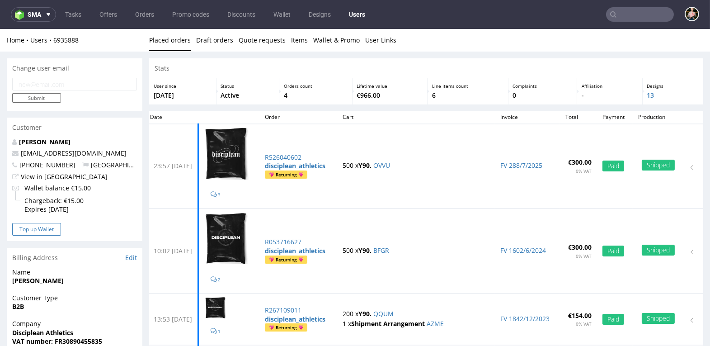
click at [36, 230] on button "Top up Wallet" at bounding box center [36, 229] width 49 height 13
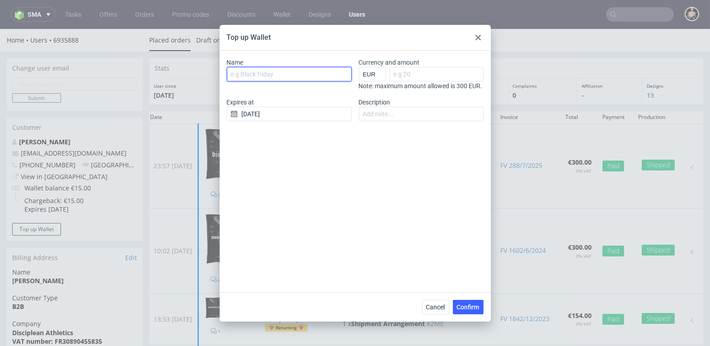
click at [264, 73] on input "Name" at bounding box center [289, 74] width 125 height 14
type input "[EMAIL_ADDRESS][DOMAIN_NAME]"
drag, startPoint x: 313, startPoint y: 75, endPoint x: 193, endPoint y: 67, distance: 120.9
click at [193, 67] on div "Top up Wallet Name [EMAIL_ADDRESS][DOMAIN_NAME] Currency and amount EUR GBP PLN…" at bounding box center [355, 173] width 710 height 346
paste input "[EMAIL_ADDRESS][DOMAIN_NAME]"
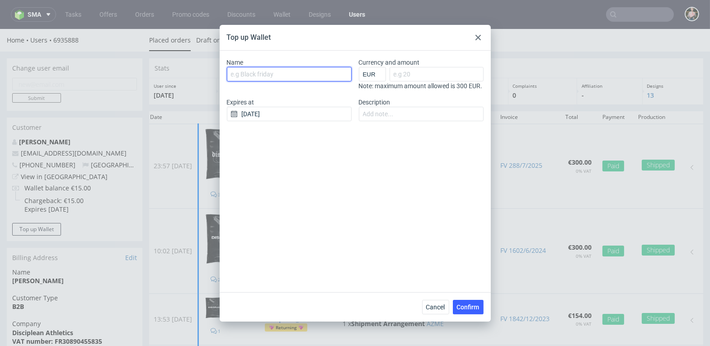
type input "[EMAIL_ADDRESS][DOMAIN_NAME]"
drag, startPoint x: 295, startPoint y: 74, endPoint x: 188, endPoint y: 74, distance: 106.2
click at [188, 74] on div "Top up Wallet Name irwinflx@gmail.com Currency and amount EUR GBP PLN SEK RON N…" at bounding box center [355, 173] width 710 height 346
type input "1"
paste input "[EMAIL_ADDRESS][DOMAIN_NAME]"
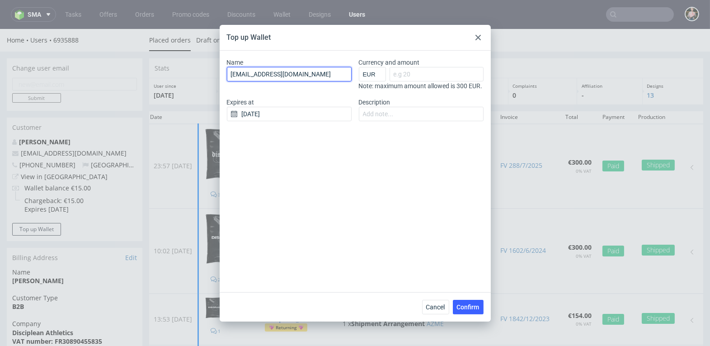
drag, startPoint x: 294, startPoint y: 72, endPoint x: 217, endPoint y: 72, distance: 77.3
click at [217, 72] on div "Top up Wallet Name irwinflx@gmail.com Currency and amount EUR GBP PLN SEK RON N…" at bounding box center [355, 173] width 710 height 346
paste input "Top up (Google Review)"
type input "Top up (Google Review15)"
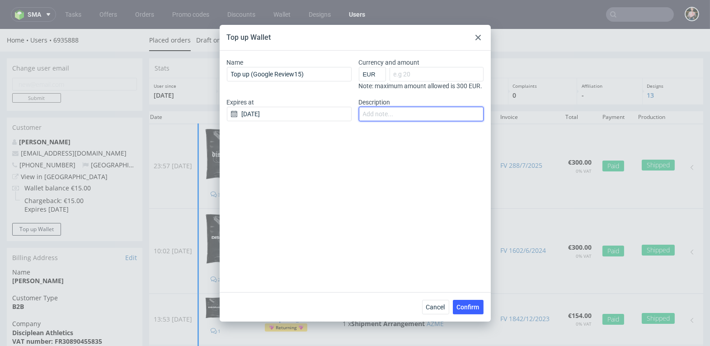
click at [375, 121] on input "Description" at bounding box center [421, 114] width 125 height 14
paste input "Top up (Google Review)"
type input "Top up (Google Review)"
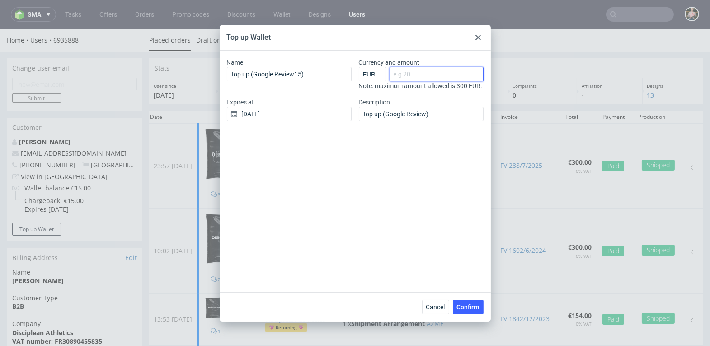
click at [429, 76] on input "Currency and amount" at bounding box center [437, 74] width 94 height 14
type input "30"
click at [288, 121] on input "[DATE]" at bounding box center [289, 114] width 125 height 14
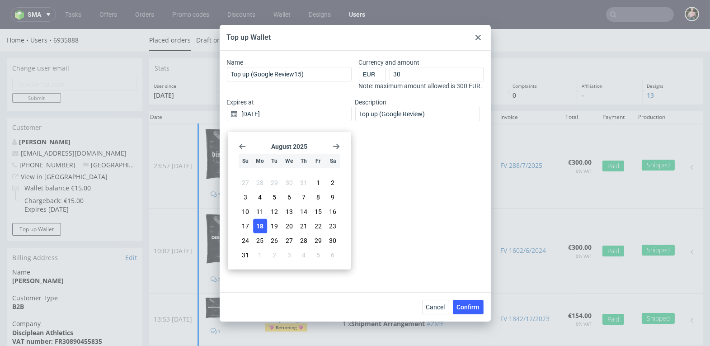
click at [335, 145] on icon "Go forward 1 month" at bounding box center [336, 145] width 7 height 7
click at [305, 211] on span "18" at bounding box center [303, 214] width 7 height 9
type input "[DATE]"
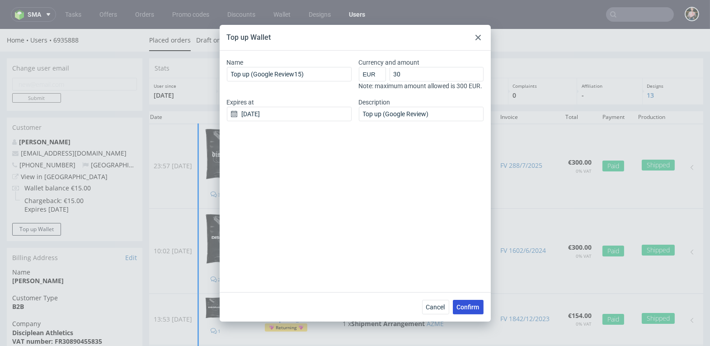
click at [464, 306] on span "Confirm" at bounding box center [468, 307] width 23 height 6
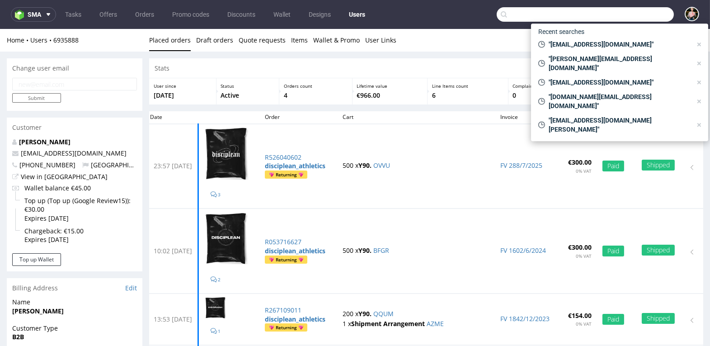
click at [635, 18] on input "text" at bounding box center [585, 14] width 177 height 14
paste input "[PERSON_NAME][EMAIL_ADDRESS][DOMAIN_NAME]"
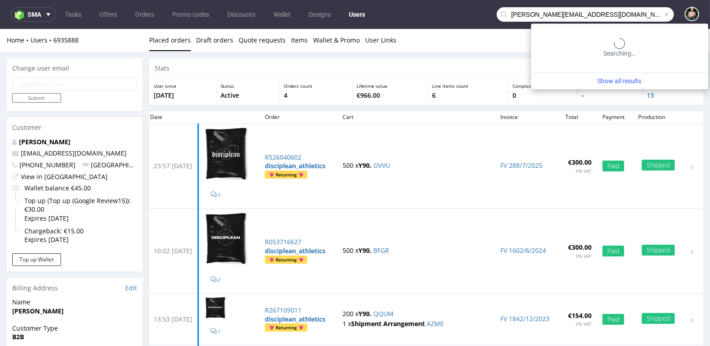
type input "[PERSON_NAME][EMAIL_ADDRESS][DOMAIN_NAME]"
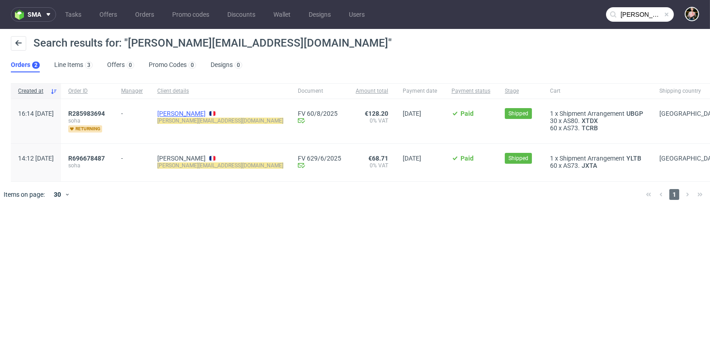
click at [205, 115] on link "[PERSON_NAME]" at bounding box center [181, 113] width 48 height 7
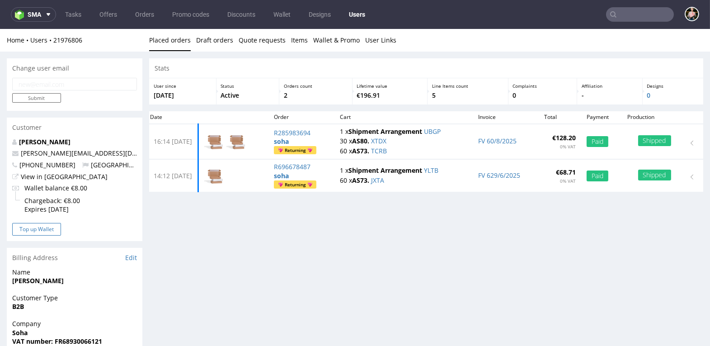
click at [40, 228] on button "Top up Wallet" at bounding box center [36, 229] width 49 height 13
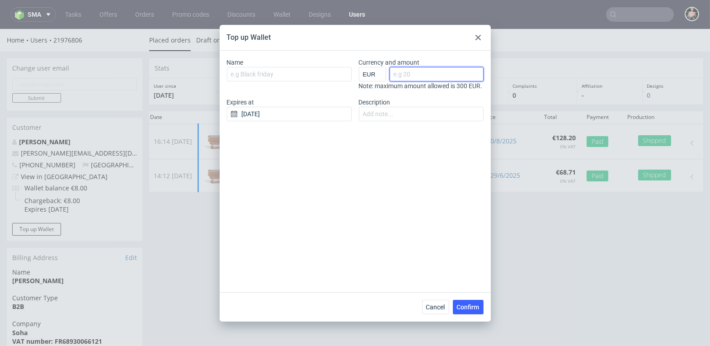
click at [419, 74] on input "Currency and amount" at bounding box center [437, 74] width 94 height 14
type input "30"
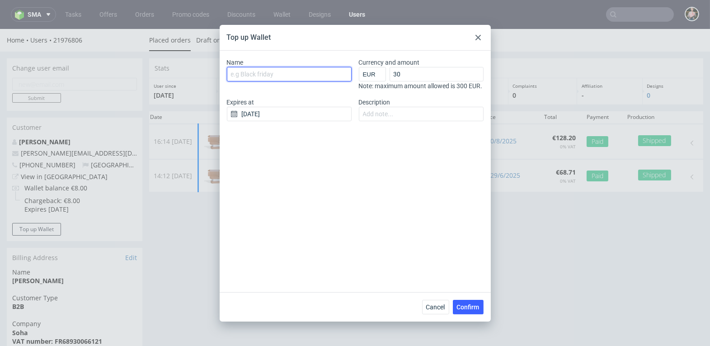
click at [271, 71] on input "Name" at bounding box center [289, 74] width 125 height 14
paste input "anna.aoudi@gmail.com"
type input "anna.aoudi@gmail.com"
drag, startPoint x: 310, startPoint y: 71, endPoint x: 193, endPoint y: 69, distance: 117.5
click at [193, 69] on div "Top up Wallet Name anna.aoudi@gmail.com Currency and amount EUR GBP PLN SEK RON…" at bounding box center [355, 173] width 710 height 346
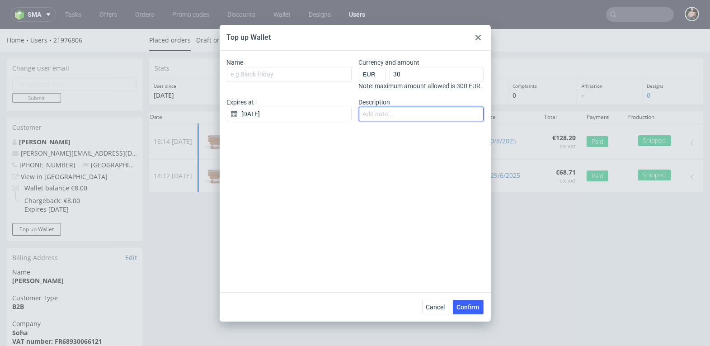
click at [381, 121] on input "Description" at bounding box center [421, 114] width 125 height 14
paste input "anna.aoudi@gmail.com"
paste input "Top up (Google Review)"
type input "anna.aoudi@gmail.com Top up (Google Review)"
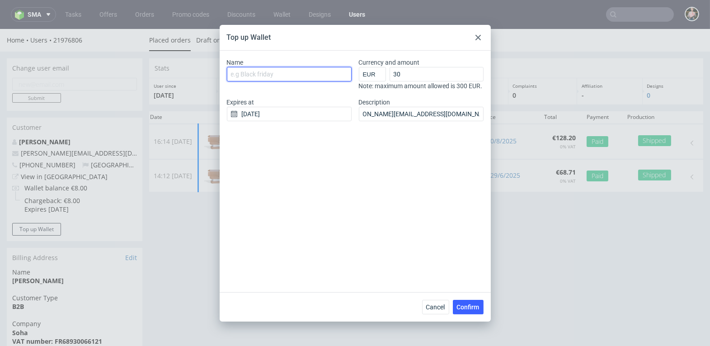
scroll to position [0, 0]
click at [284, 76] on input "Name" at bounding box center [289, 74] width 125 height 14
paste input "Top up (Google Review)"
click at [297, 71] on input "Top up (Google Review)" at bounding box center [289, 74] width 125 height 14
type input "Top up (Google Review16)"
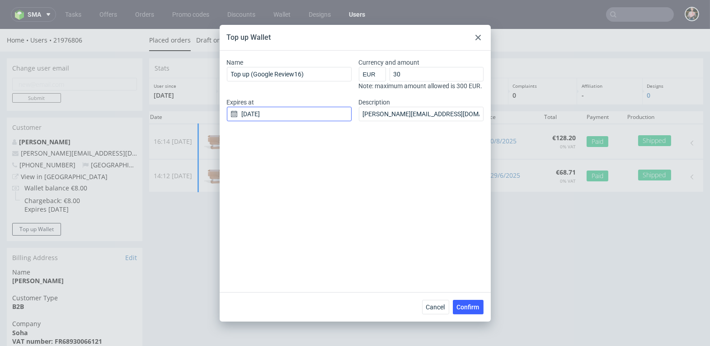
click at [307, 120] on input "[DATE]" at bounding box center [289, 114] width 125 height 14
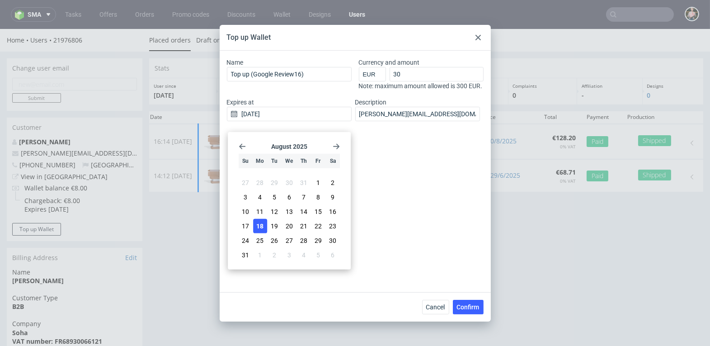
click at [339, 144] on icon "Go forward 1 month" at bounding box center [336, 145] width 7 height 7
click at [300, 215] on span "18" at bounding box center [303, 214] width 7 height 9
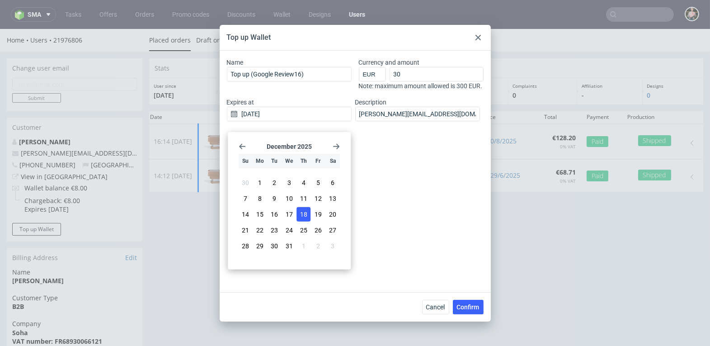
type input "[DATE]"
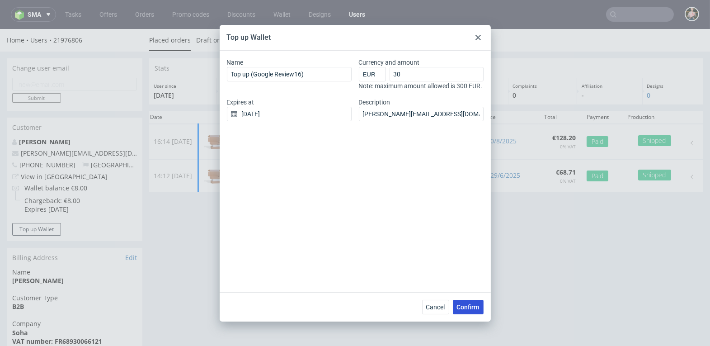
click at [466, 306] on span "Confirm" at bounding box center [468, 307] width 23 height 6
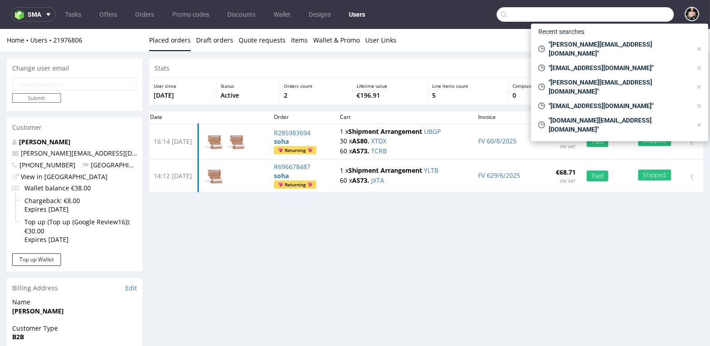
click at [631, 10] on input "text" at bounding box center [585, 14] width 177 height 14
paste input "[EMAIL_ADDRESS][DOMAIN_NAME]"
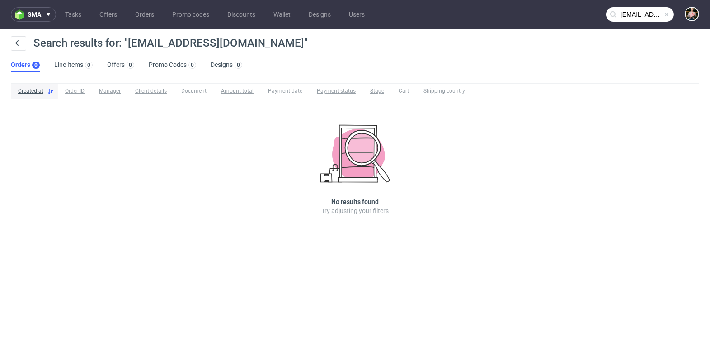
click at [628, 16] on input "[EMAIL_ADDRESS][DOMAIN_NAME]" at bounding box center [640, 14] width 68 height 14
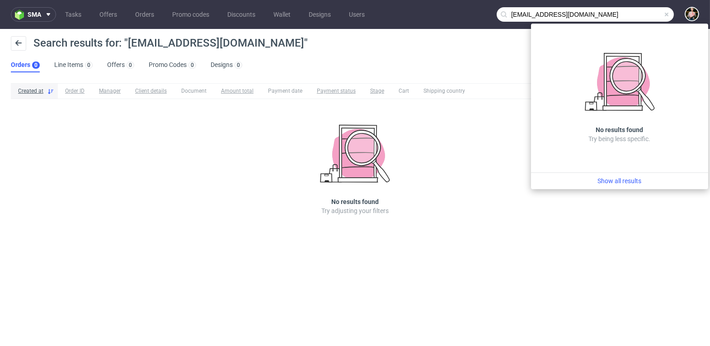
drag, startPoint x: 563, startPoint y: 16, endPoint x: 641, endPoint y: 16, distance: 77.3
click at [641, 16] on input "julia_simplestyle@pm.me" at bounding box center [585, 14] width 177 height 14
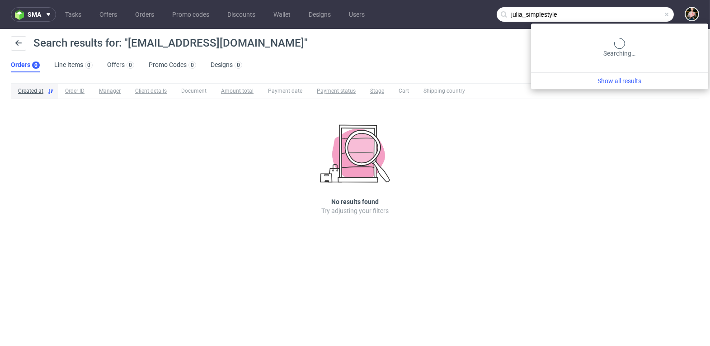
type input "julia_simplestyle"
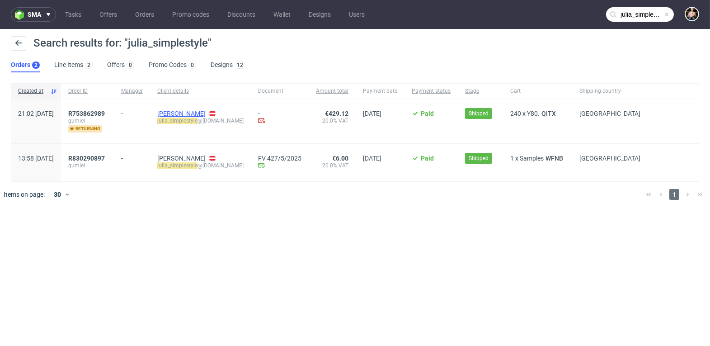
click at [197, 111] on link "[PERSON_NAME]" at bounding box center [181, 113] width 48 height 7
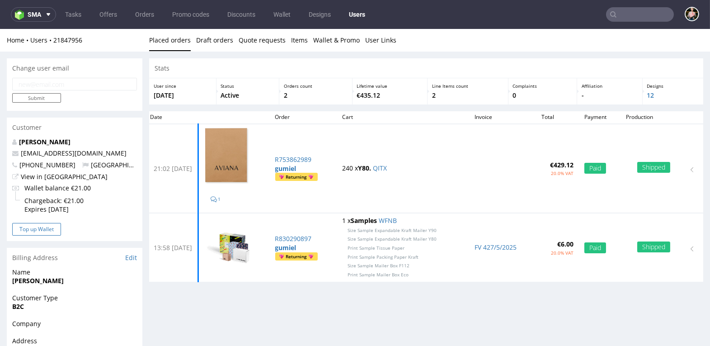
click at [33, 231] on button "Top up Wallet" at bounding box center [36, 229] width 49 height 13
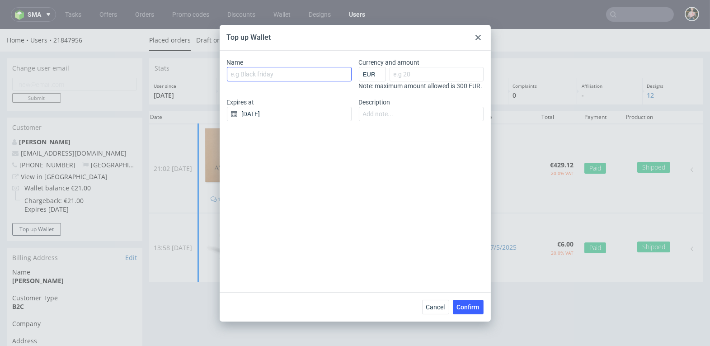
click at [252, 77] on input "Name" at bounding box center [289, 74] width 125 height 14
click at [447, 116] on input "Description" at bounding box center [421, 114] width 125 height 14
paste input "julia_simplestyle@pm.me"
type input "julia_simplestyle@pm.me"
click at [278, 72] on input "Name" at bounding box center [289, 74] width 125 height 14
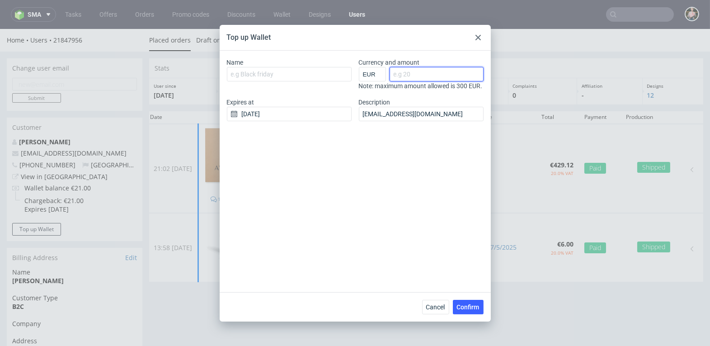
click at [409, 73] on input "Currency and amount" at bounding box center [437, 74] width 94 height 14
type input "30"
click at [276, 121] on input "[DATE]" at bounding box center [289, 114] width 125 height 14
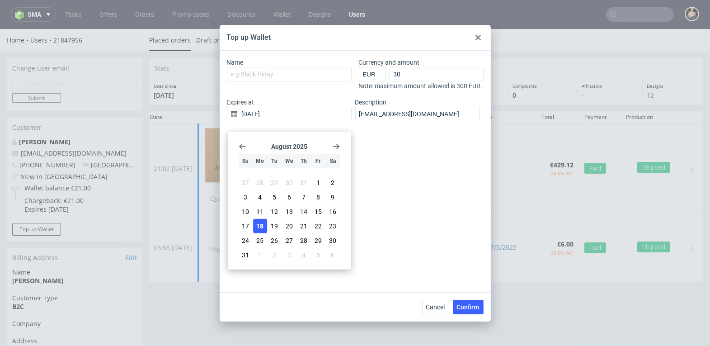
click at [341, 148] on div "August 2025 Su Mo Tu We Th Fr Sa 27 28 29 30 31 1 2 3 4 5 6 7 8 9 10 11 12 13 1…" at bounding box center [289, 200] width 116 height 130
click at [338, 145] on use "Go forward 1 month" at bounding box center [336, 145] width 6 height 5
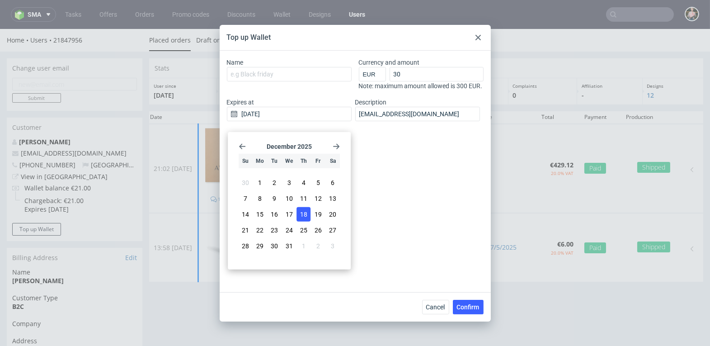
click at [308, 213] on button "18" at bounding box center [304, 214] width 14 height 14
type input "18/12/2025"
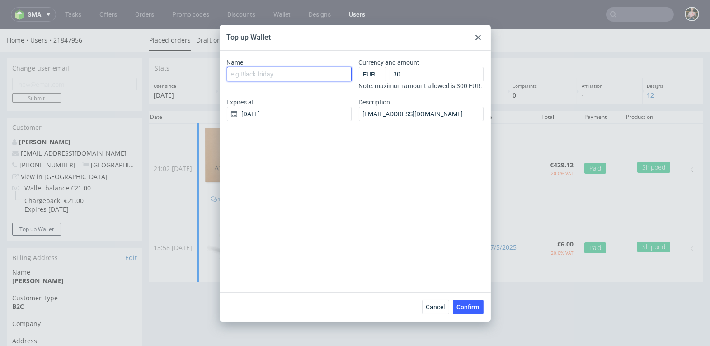
click at [288, 67] on input "Name" at bounding box center [289, 74] width 125 height 14
click at [280, 67] on input "Name" at bounding box center [289, 74] width 125 height 14
paste input "Top up (Google Review)"
type input "Top up (Google Review)"
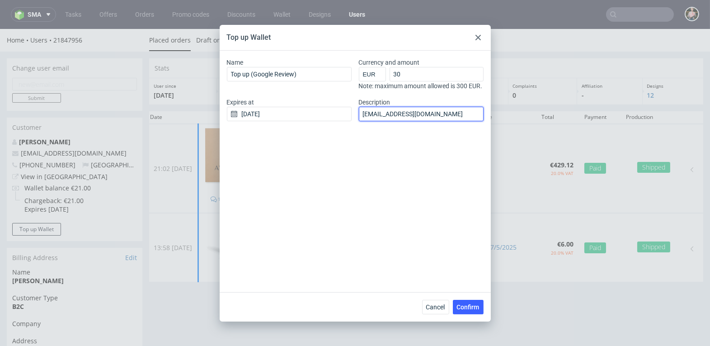
click at [363, 121] on input "julia_simplestyle@pm.me" at bounding box center [421, 114] width 125 height 14
paste input "Top up (Google Review)"
type input "Top up (Google Review) julia_simplestyle@pm.me"
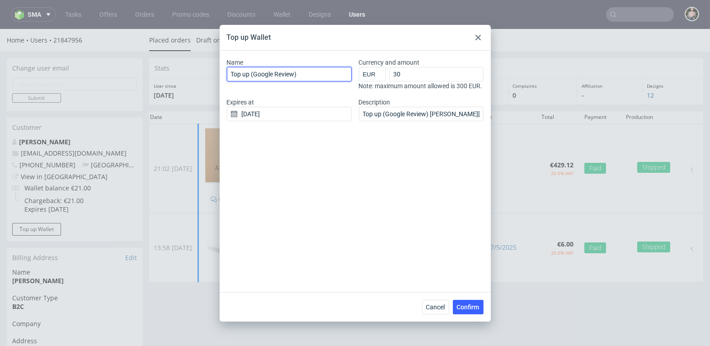
click at [294, 75] on input "Top up (Google Review)" at bounding box center [289, 74] width 125 height 14
type input "Top up (Google Review17)"
click at [468, 306] on span "Confirm" at bounding box center [468, 307] width 23 height 6
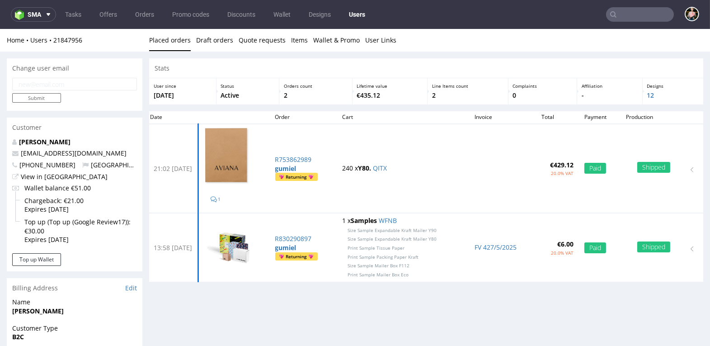
click at [636, 12] on input "text" at bounding box center [640, 14] width 68 height 14
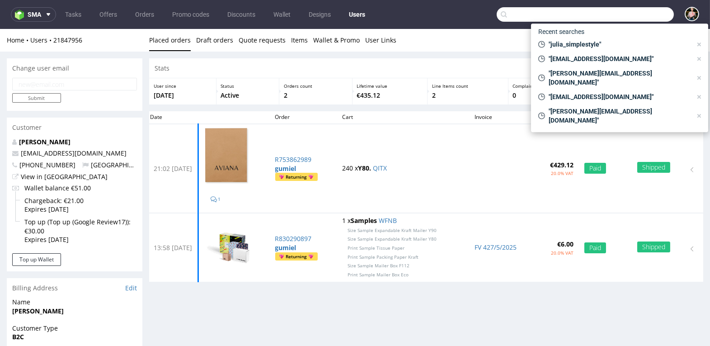
paste input "[EMAIL_ADDRESS][DOMAIN_NAME]"
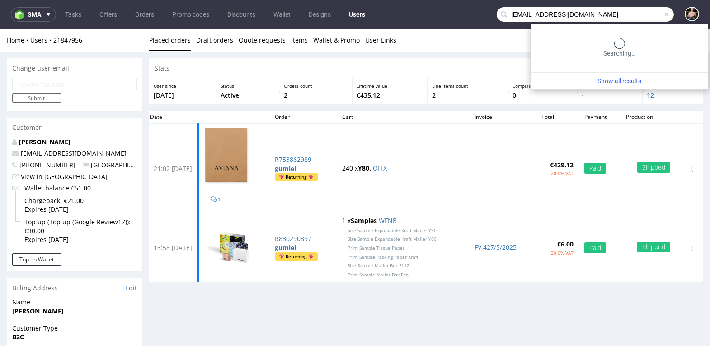
type input "[EMAIL_ADDRESS][DOMAIN_NAME]"
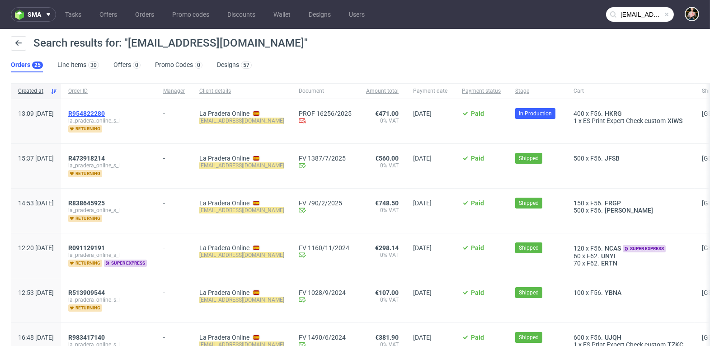
click at [105, 111] on span "R954822280" at bounding box center [86, 113] width 37 height 7
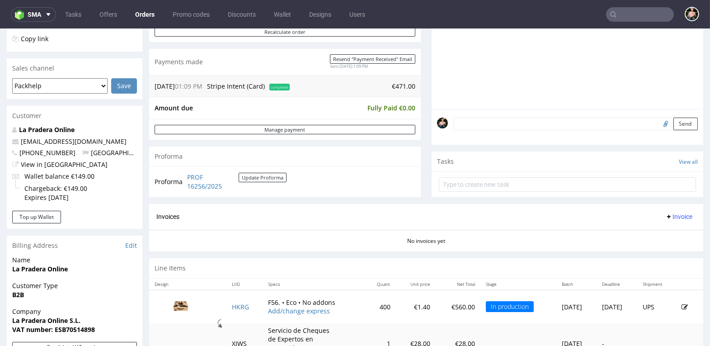
scroll to position [165, 0]
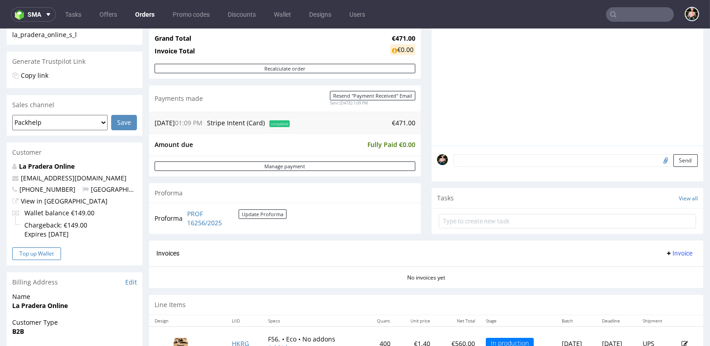
click at [44, 253] on button "Top up Wallet" at bounding box center [36, 253] width 49 height 13
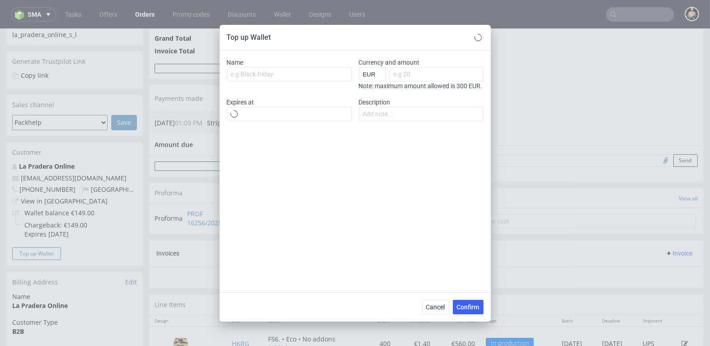
type input "[DATE]"
click at [419, 73] on input "Currency and amount" at bounding box center [437, 74] width 94 height 14
type input "30"
click at [288, 72] on input "Name" at bounding box center [289, 74] width 125 height 14
paste input "comercial@lapraderaonline.com"
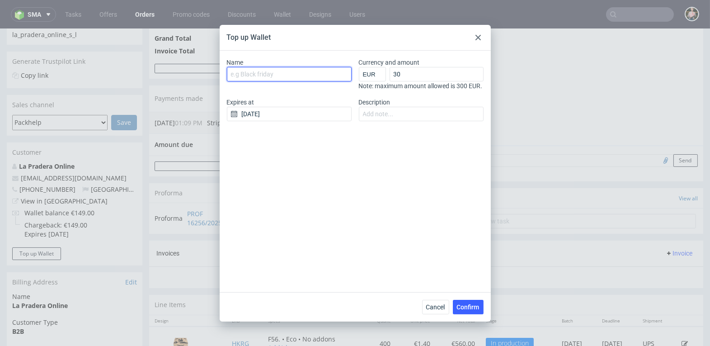
type input "comercial@lapraderaonline.com"
drag, startPoint x: 329, startPoint y: 69, endPoint x: 190, endPoint y: 62, distance: 138.9
click at [190, 62] on div "Top up Wallet Name comercial@lapraderaonline.com Currency and amount EUR GBP PL…" at bounding box center [355, 173] width 710 height 346
drag, startPoint x: 333, startPoint y: 71, endPoint x: 221, endPoint y: 71, distance: 111.6
click at [221, 71] on div "Name comercial@lapraderaonline.com Currency and amount EUR GBP PLN SEK RON 30 N…" at bounding box center [355, 171] width 271 height 241
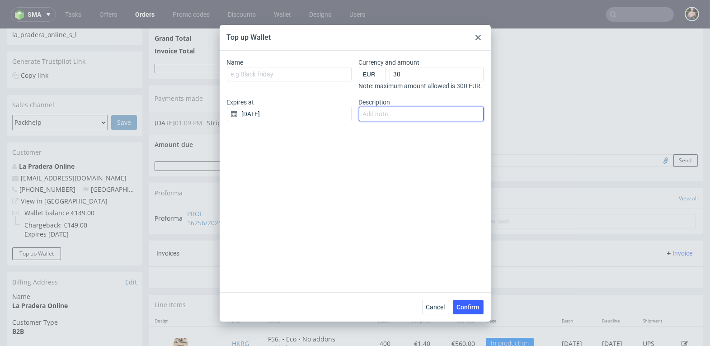
click at [371, 116] on input "Description" at bounding box center [421, 114] width 125 height 14
paste input "comercial@lapraderaonline.com"
type input "comercial@lapraderaonline.com"
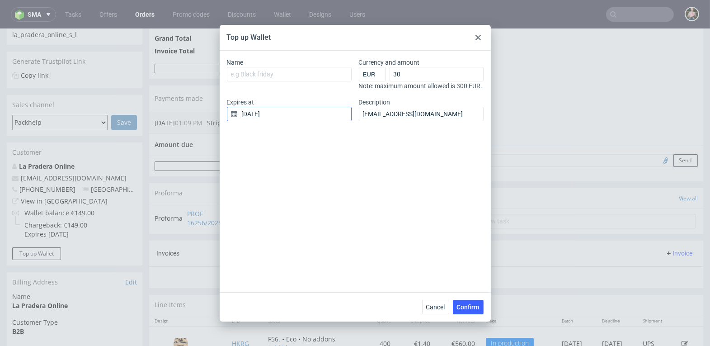
click at [270, 121] on input "[DATE]" at bounding box center [289, 114] width 125 height 14
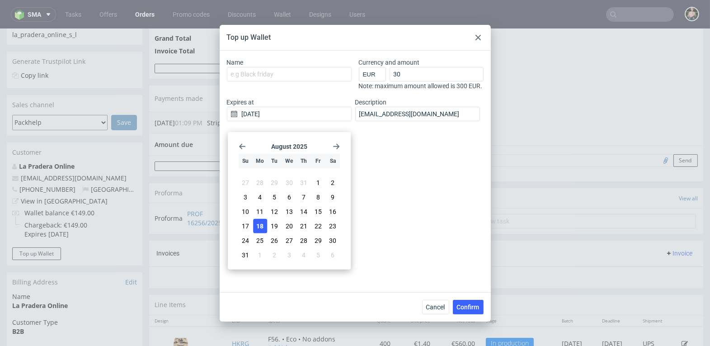
click at [334, 146] on use "Go forward 1 month" at bounding box center [336, 145] width 6 height 5
click at [287, 243] on span "31" at bounding box center [289, 245] width 7 height 9
type input "31/12/2025"
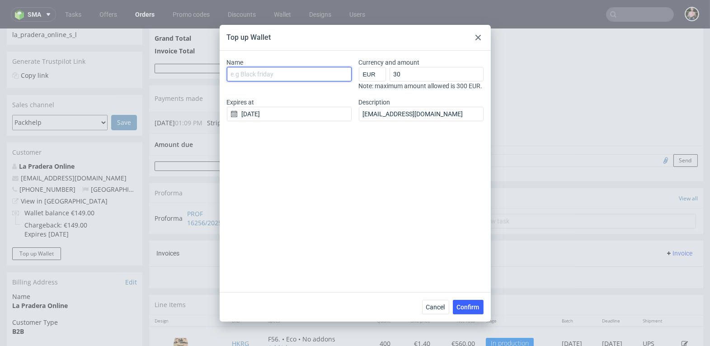
click at [271, 77] on input "Name" at bounding box center [289, 74] width 125 height 14
paste input "Top up (Google Review)"
type input "Top up (Google Review)"
click at [468, 306] on span "Confirm" at bounding box center [468, 307] width 23 height 6
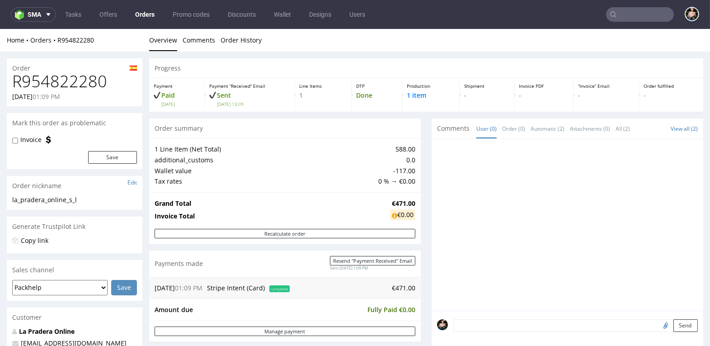
click at [609, 16] on input "text" at bounding box center [640, 14] width 68 height 14
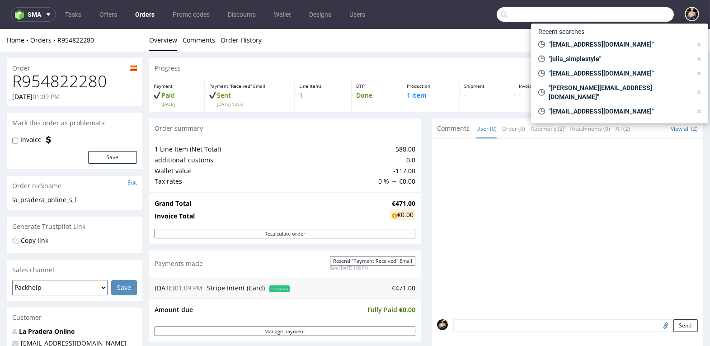
paste input "sledziowy@gmail.com"
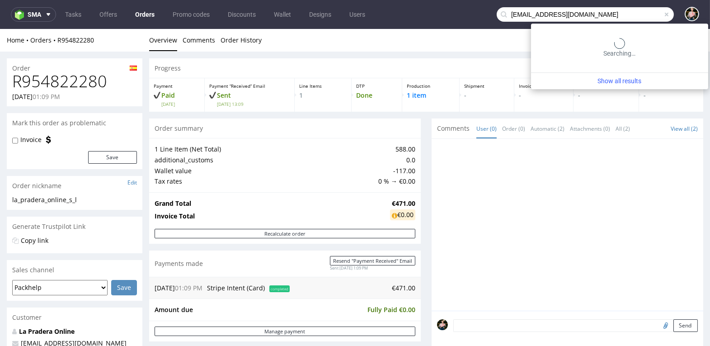
type input "sledziowy@gmail.com"
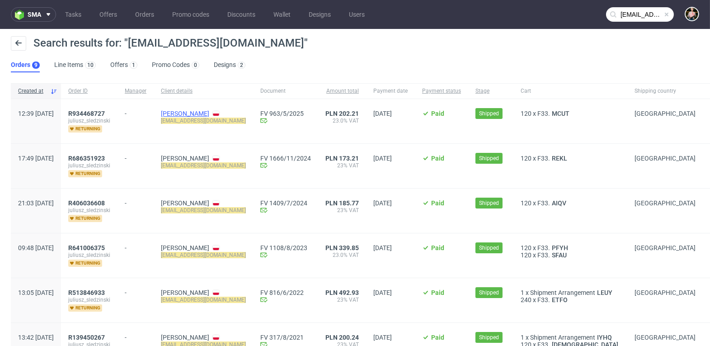
click at [208, 110] on link "Juliusz Śledziński" at bounding box center [185, 113] width 48 height 7
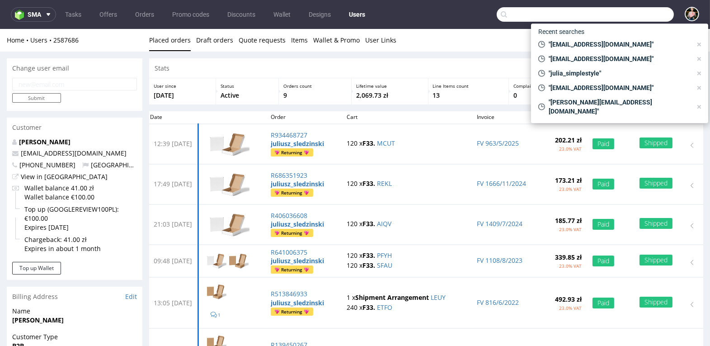
click at [630, 18] on input "text" at bounding box center [585, 14] width 177 height 14
paste input "[EMAIL_ADDRESS][DOMAIN_NAME]"
type input "[EMAIL_ADDRESS][DOMAIN_NAME]"
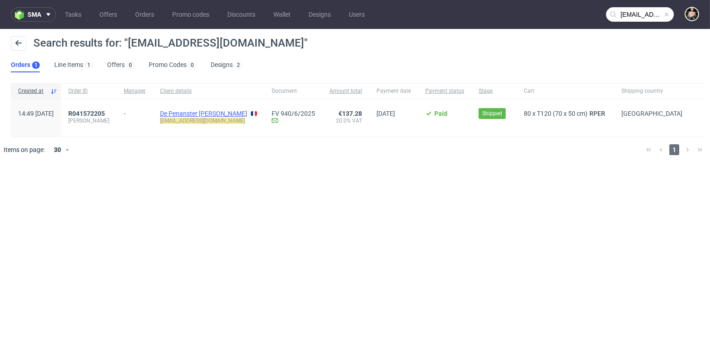
click at [207, 113] on link "De Penanster [PERSON_NAME]" at bounding box center [203, 113] width 87 height 7
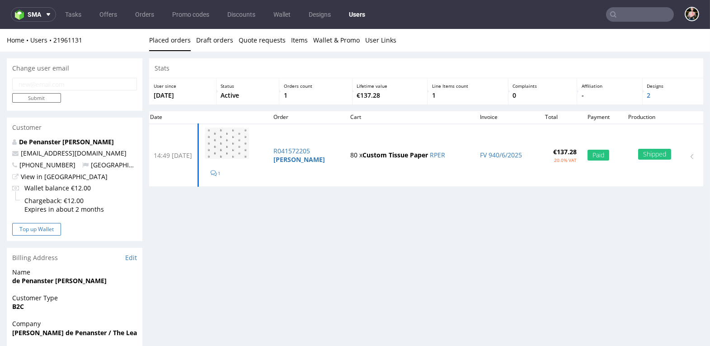
click at [44, 227] on button "Top up Wallet" at bounding box center [36, 229] width 49 height 13
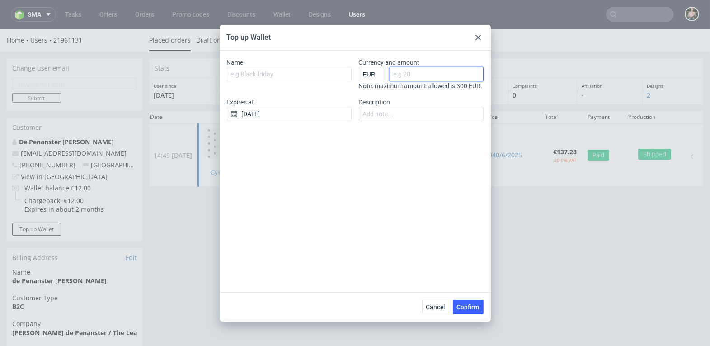
click at [407, 70] on input "Currency and amount" at bounding box center [437, 74] width 94 height 14
type input "30"
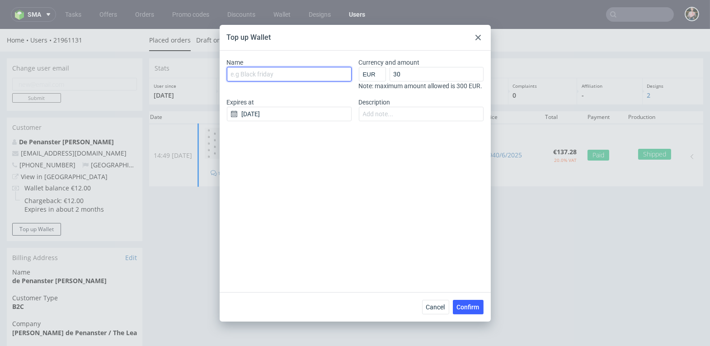
click at [235, 78] on input "Name" at bounding box center [289, 74] width 125 height 14
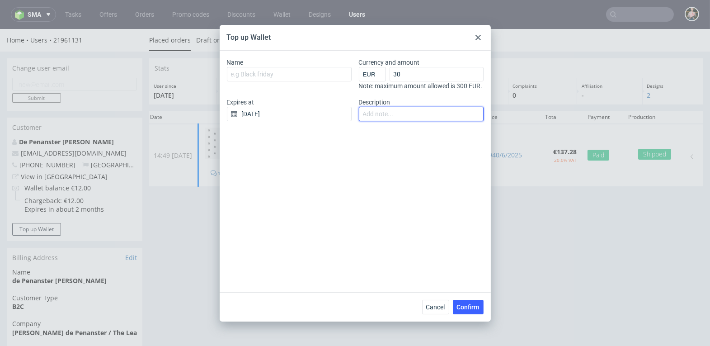
click at [434, 121] on input "Description" at bounding box center [421, 114] width 125 height 14
paste input "ldepenanster@lhw.com"
type input "ldepenanster@lhw.com"
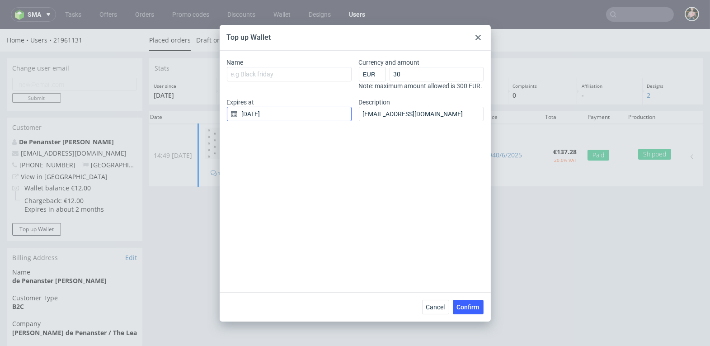
click at [306, 121] on input "18/08/2025" at bounding box center [289, 114] width 125 height 14
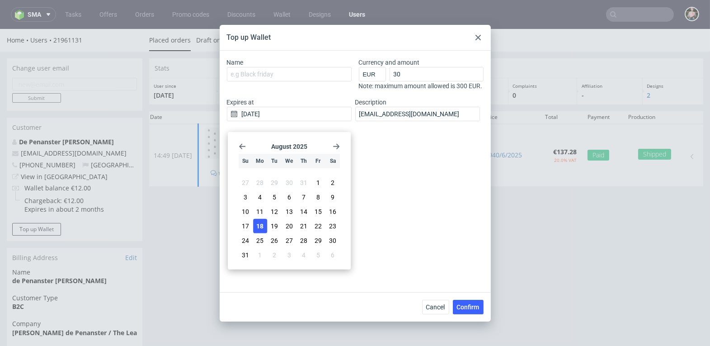
click at [336, 144] on icon "Go forward 1 month" at bounding box center [336, 145] width 7 height 7
click at [303, 213] on span "18" at bounding box center [303, 214] width 7 height 9
type input "18/12/2025"
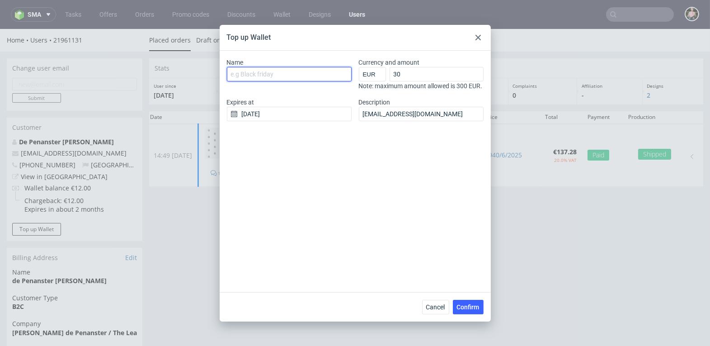
click at [292, 74] on input "Name" at bounding box center [289, 74] width 125 height 14
click at [235, 73] on input "Name" at bounding box center [289, 74] width 125 height 14
paste input "Top up (Google Review)"
type input "Top up (Google Review)"
click at [463, 307] on span "Confirm" at bounding box center [468, 307] width 23 height 6
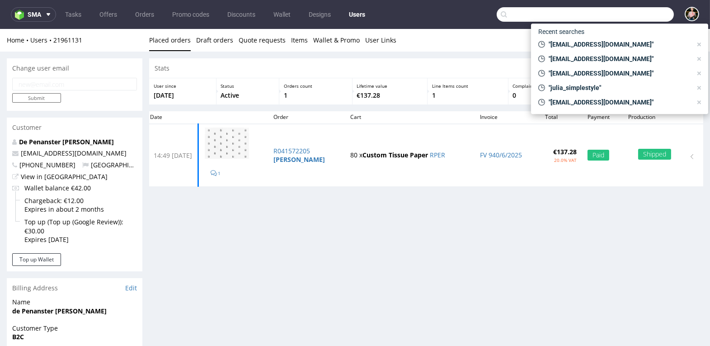
click at [636, 17] on input "text" at bounding box center [585, 14] width 177 height 14
paste input "[PERSON_NAME][EMAIL_ADDRESS][PERSON_NAME][DOMAIN_NAME]"
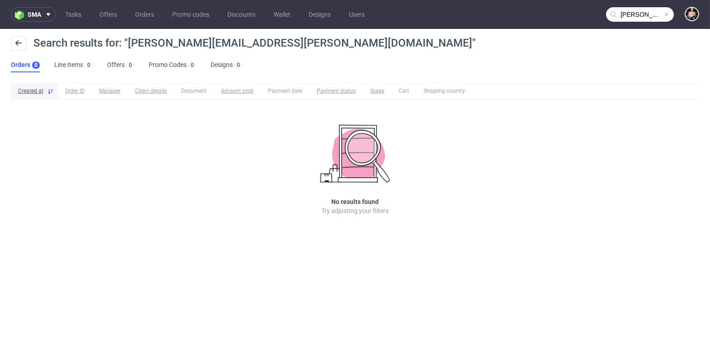
click at [638, 22] on nav "sma Tasks Offers Orders Promo codes Discounts Wallet Designs Users [PERSON_NAME…" at bounding box center [355, 14] width 710 height 29
click at [623, 9] on input "[PERSON_NAME][EMAIL_ADDRESS][PERSON_NAME][DOMAIN_NAME]" at bounding box center [640, 14] width 68 height 14
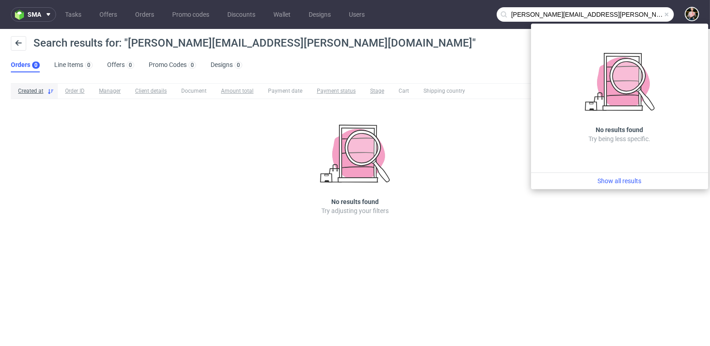
drag, startPoint x: 563, startPoint y: 14, endPoint x: 495, endPoint y: 12, distance: 67.8
click at [495, 12] on nav "sma Tasks Offers Orders Promo codes Discounts Wallet Designs Users [PERSON_NAME…" at bounding box center [355, 14] width 710 height 29
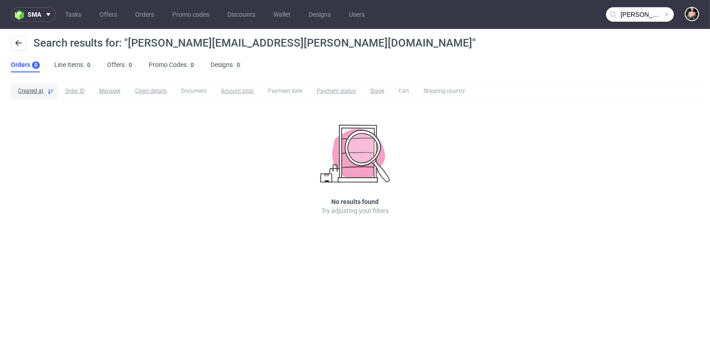
click at [639, 13] on input "[PERSON_NAME][EMAIL_ADDRESS][PERSON_NAME][DOMAIN_NAME]" at bounding box center [640, 14] width 68 height 14
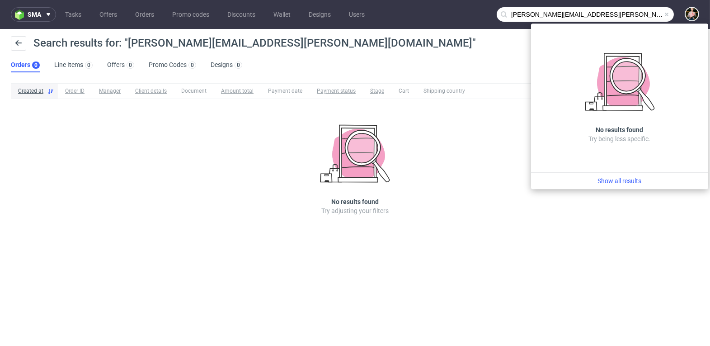
drag, startPoint x: 565, startPoint y: 15, endPoint x: 491, endPoint y: 12, distance: 73.3
click at [491, 12] on nav "sma Tasks Offers Orders Promo codes Discounts Wallet Designs Users [PERSON_NAME…" at bounding box center [355, 14] width 710 height 29
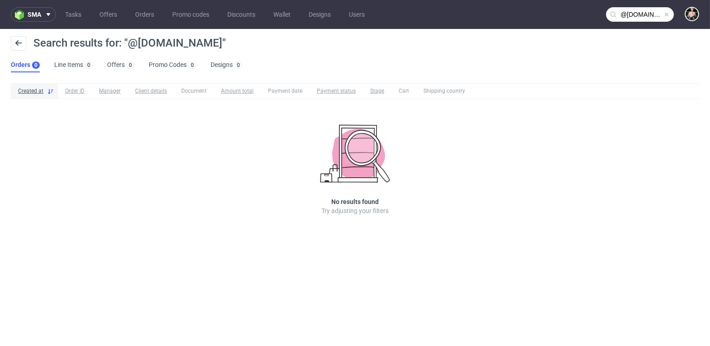
click at [636, 12] on input "@[DOMAIN_NAME]" at bounding box center [640, 14] width 68 height 14
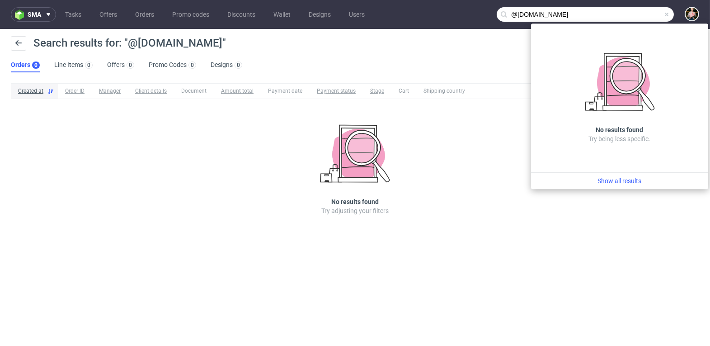
drag, startPoint x: 556, startPoint y: 18, endPoint x: 479, endPoint y: 18, distance: 76.8
click at [479, 18] on nav "sma Tasks Offers Orders Promo codes Discounts Wallet Designs Users @[DOMAIN_NAM…" at bounding box center [355, 14] width 710 height 29
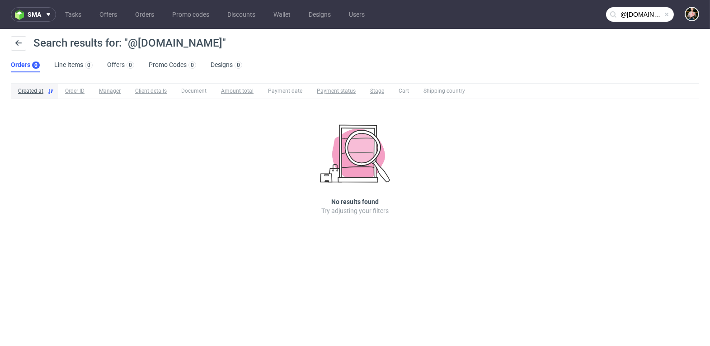
paste input "[PERSON_NAME].[PERSON_NAME]"
drag, startPoint x: 638, startPoint y: 15, endPoint x: 721, endPoint y: 7, distance: 82.7
click at [710, 7] on html "sma Tasks Offers Orders Promo codes Discounts Wallet Designs Users [PERSON_NAME…" at bounding box center [355, 173] width 710 height 346
click at [641, 12] on input "[PERSON_NAME][EMAIL_ADDRESS][PERSON_NAME][DOMAIN_NAME]" at bounding box center [640, 14] width 68 height 14
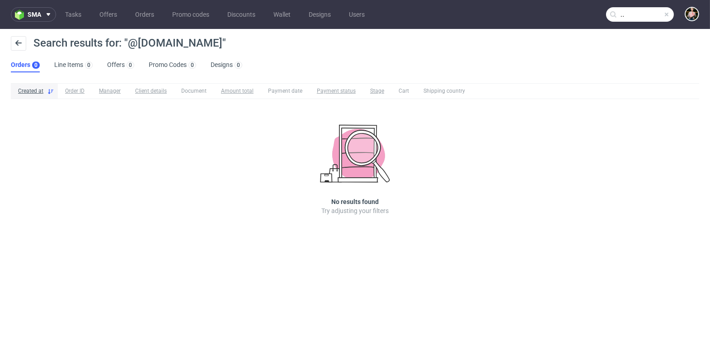
drag, startPoint x: 639, startPoint y: 14, endPoint x: 681, endPoint y: 15, distance: 42.5
click at [681, 15] on div "[PERSON_NAME][EMAIL_ADDRESS][PERSON_NAME][DOMAIN_NAME]" at bounding box center [686, 15] width 25 height 16
type input "[PERSON_NAME]"
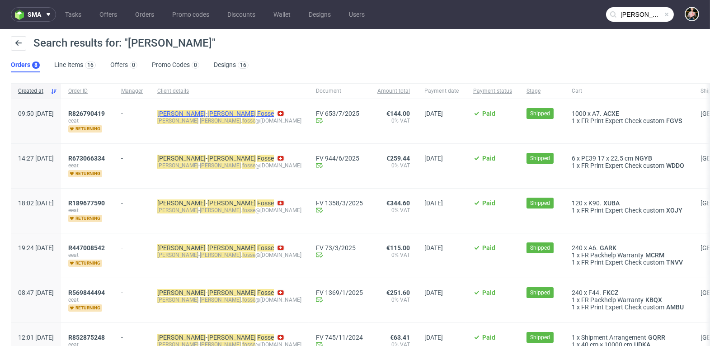
click at [208, 114] on mark "[PERSON_NAME]" at bounding box center [231, 113] width 48 height 7
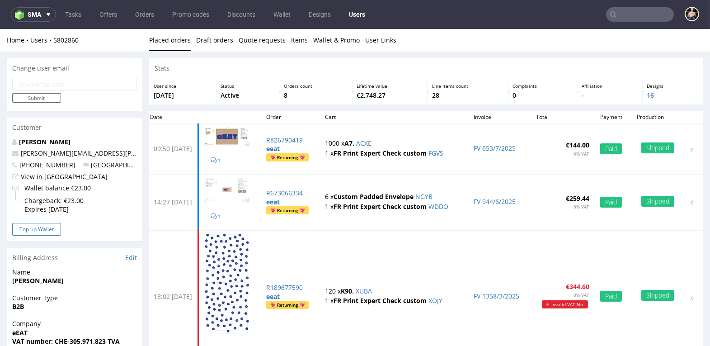
click at [46, 227] on button "Top up Wallet" at bounding box center [36, 229] width 49 height 13
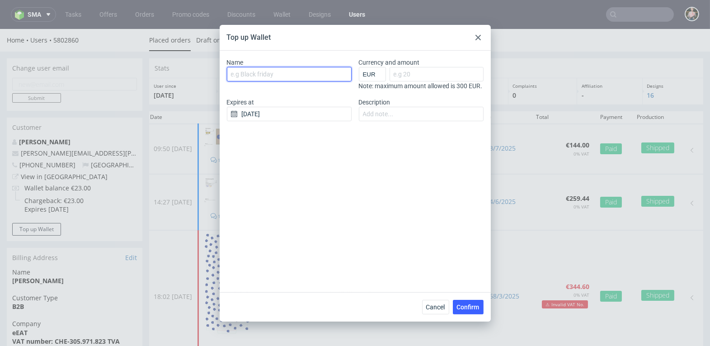
click at [275, 75] on input "Name" at bounding box center [289, 74] width 125 height 14
click at [295, 75] on input "Top up (Google Review)" at bounding box center [289, 74] width 125 height 14
type input "Top up (Google Review17)"
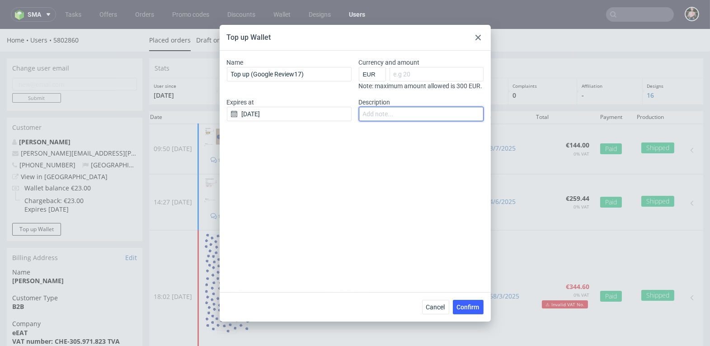
click at [390, 121] on input "Description" at bounding box center [421, 114] width 125 height 14
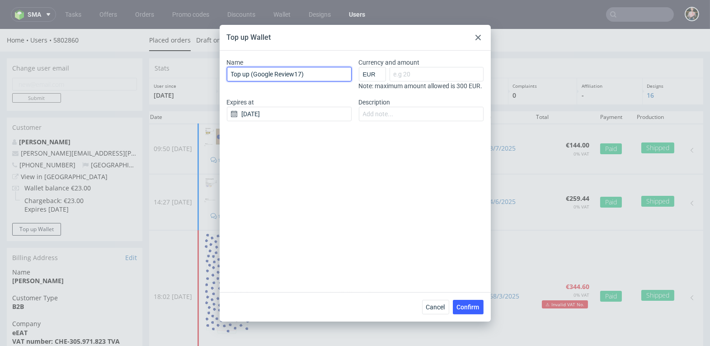
drag, startPoint x: 317, startPoint y: 75, endPoint x: 220, endPoint y: 74, distance: 97.2
click at [221, 75] on div "Name Top up (Google Review17) Currency and amount EUR GBP PLN SEK [PERSON_NAME]…" at bounding box center [355, 171] width 271 height 241
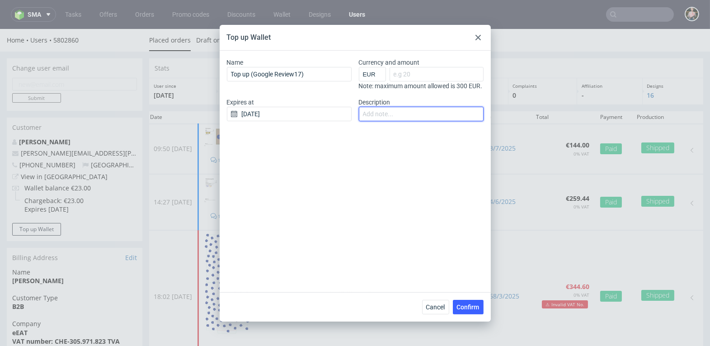
click at [419, 121] on input "Description" at bounding box center [421, 114] width 125 height 14
paste input "Top up (Google Review17)"
type input "Top up (Google Review17) [PERSON_NAME]"
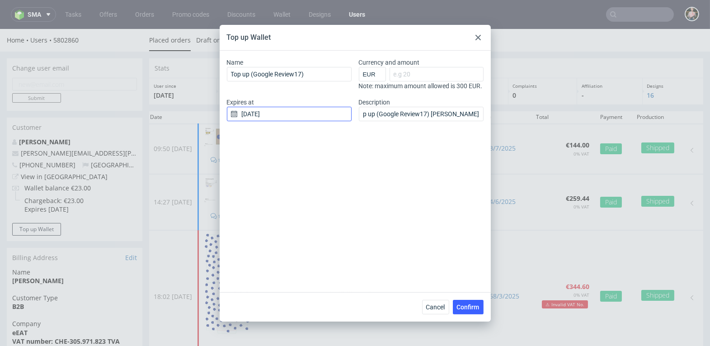
click at [272, 120] on input "[DATE]" at bounding box center [289, 114] width 125 height 14
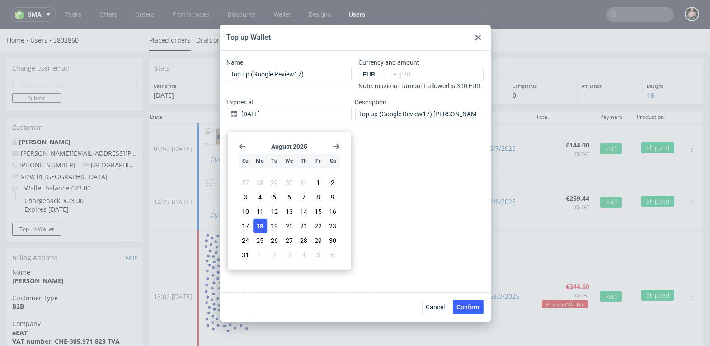
click at [337, 142] on div "[DATE] Su Mo Tu We Th Fr Sa 27 28 29 30 31 1 2 3 4 5 6 7 8 9 10 11 12 13 14 15 …" at bounding box center [289, 200] width 116 height 130
click at [337, 147] on use "Go forward 1 month" at bounding box center [336, 145] width 6 height 5
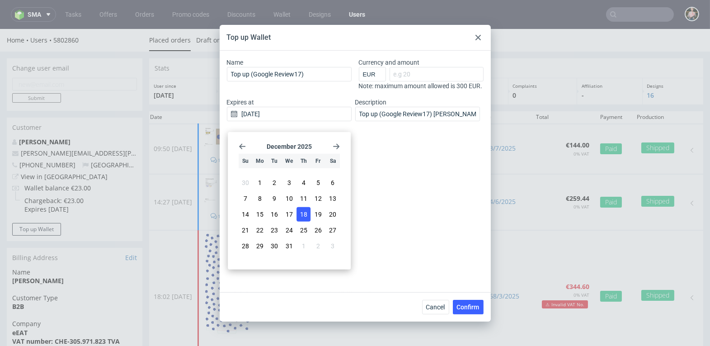
click at [306, 213] on span "18" at bounding box center [303, 214] width 7 height 9
type input "[DATE]"
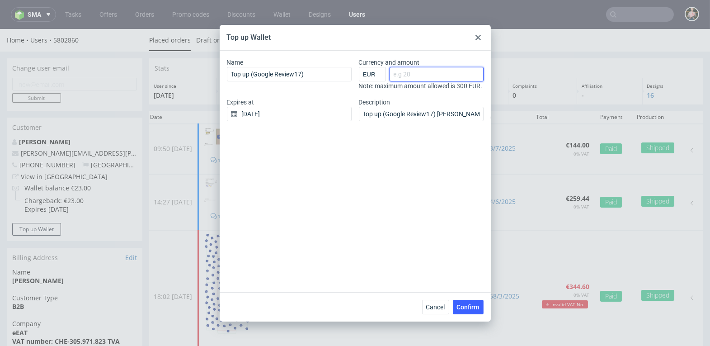
click at [415, 73] on input "Currency and amount" at bounding box center [437, 74] width 94 height 14
type input "30"
click at [461, 308] on span "Confirm" at bounding box center [468, 307] width 23 height 6
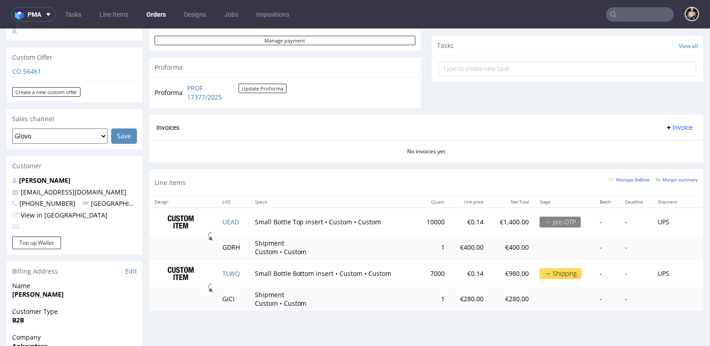
scroll to position [319, 0]
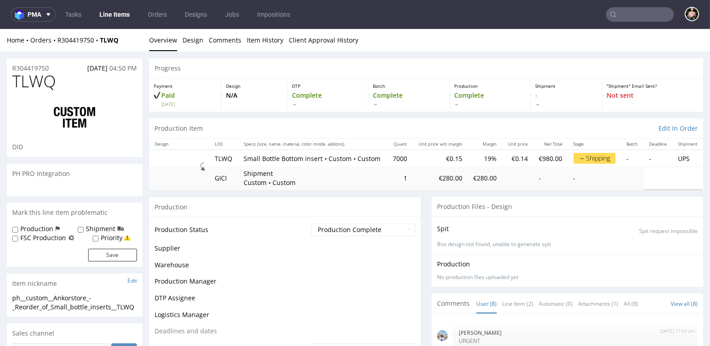
scroll to position [89, 0]
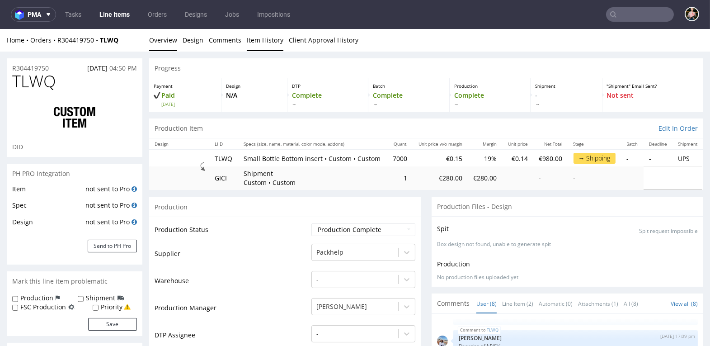
click at [264, 44] on link "Item History" at bounding box center [265, 40] width 37 height 22
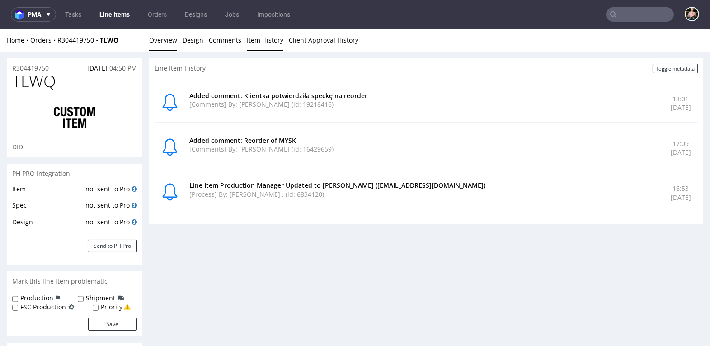
click at [169, 37] on link "Overview" at bounding box center [163, 40] width 28 height 22
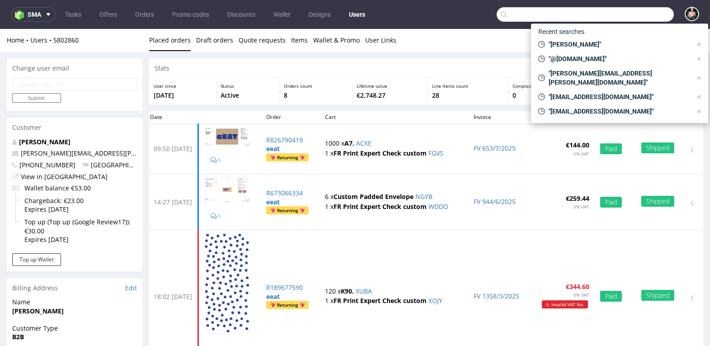
click at [625, 15] on input "text" at bounding box center [585, 14] width 177 height 14
paste input "[EMAIL_ADDRESS][DOMAIN_NAME]"
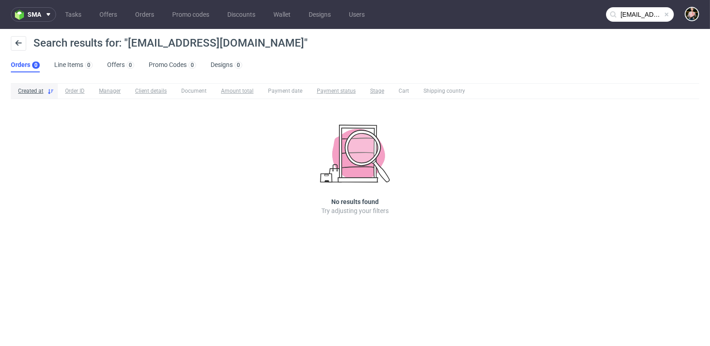
click at [642, 14] on input "[EMAIL_ADDRESS][DOMAIN_NAME]" at bounding box center [640, 14] width 68 height 14
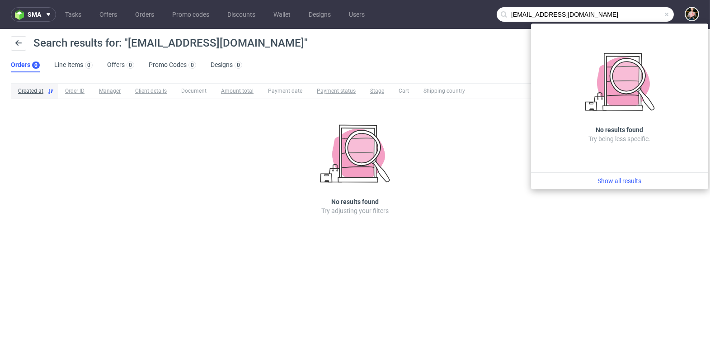
drag, startPoint x: 524, startPoint y: 13, endPoint x: 490, endPoint y: 12, distance: 33.9
click at [490, 12] on nav "sma Tasks Offers Orders Promo codes Discounts Wallet Designs Users [EMAIL_ADDRE…" at bounding box center [355, 14] width 710 height 29
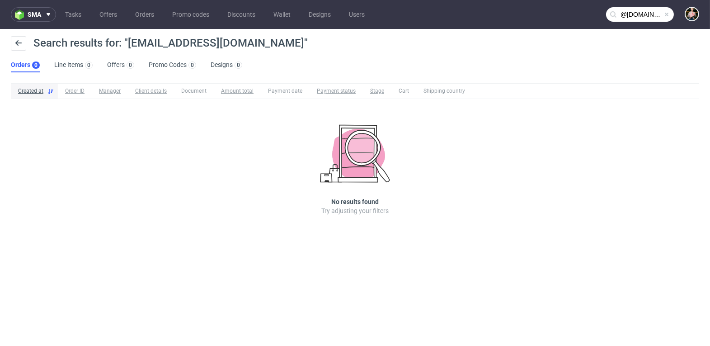
type input "@[DOMAIN_NAME]"
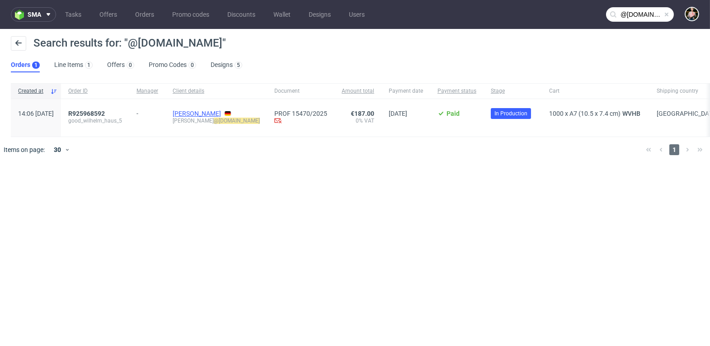
click at [217, 110] on link "[PERSON_NAME]" at bounding box center [197, 113] width 48 height 7
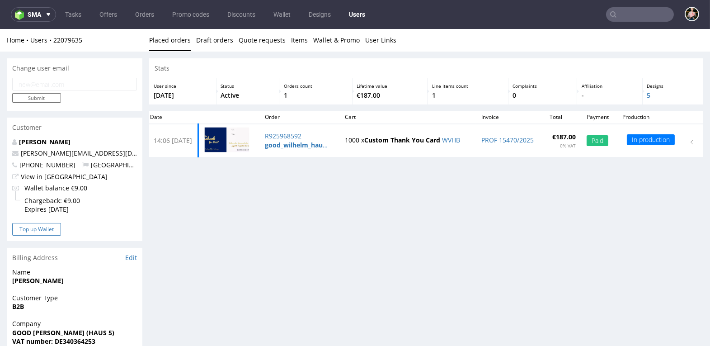
click at [32, 230] on button "Top up Wallet" at bounding box center [36, 229] width 49 height 13
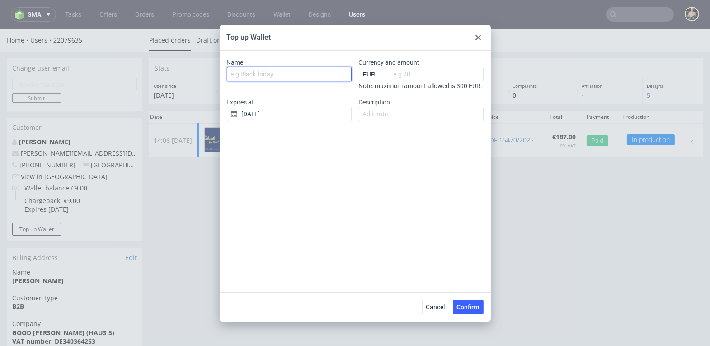
click at [277, 77] on input "Name" at bounding box center [289, 74] width 125 height 14
click at [264, 71] on input "Name" at bounding box center [289, 74] width 125 height 14
click at [301, 73] on input "Top up (Google Review17)" at bounding box center [289, 74] width 125 height 14
type input "Top up (Google Review18)"
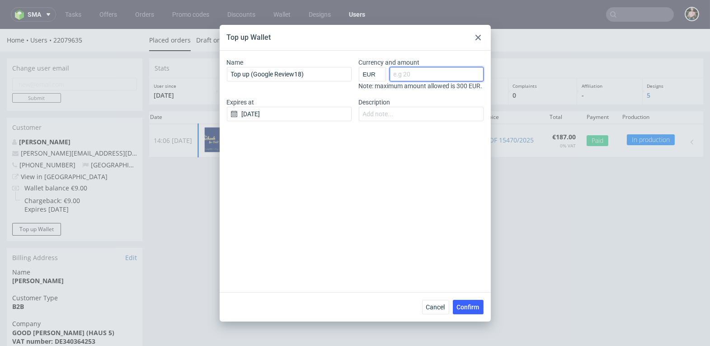
click at [448, 74] on input "Currency and amount" at bounding box center [437, 74] width 94 height 14
type input "30"
click at [306, 119] on input "[DATE]" at bounding box center [289, 114] width 125 height 14
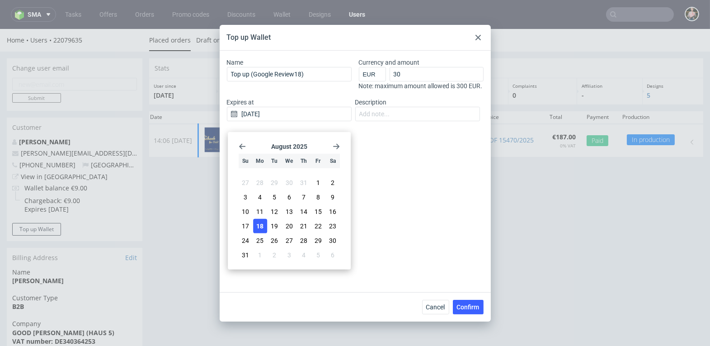
click at [333, 143] on icon "Go forward 1 month" at bounding box center [336, 145] width 7 height 7
click at [307, 212] on span "18" at bounding box center [303, 214] width 7 height 9
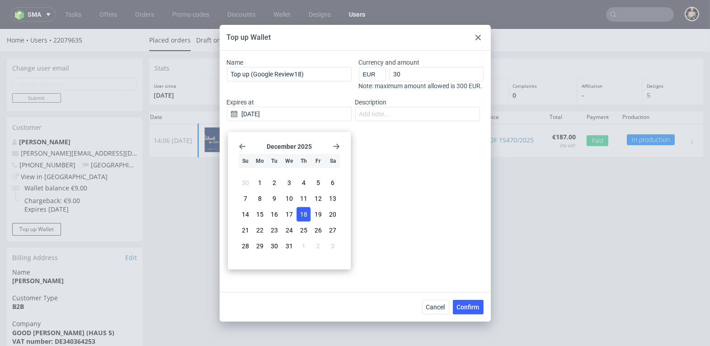
type input "[DATE]"
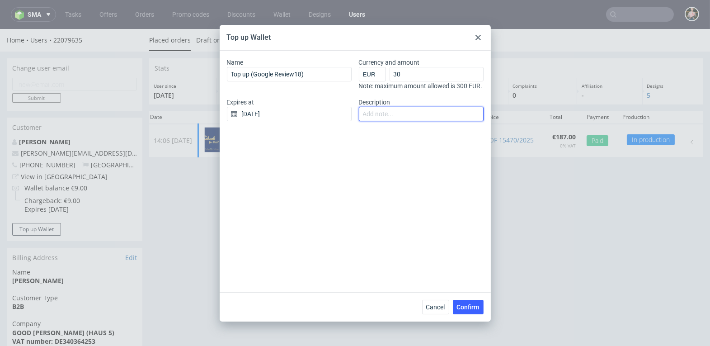
click at [419, 119] on input "Description" at bounding box center [421, 114] width 125 height 14
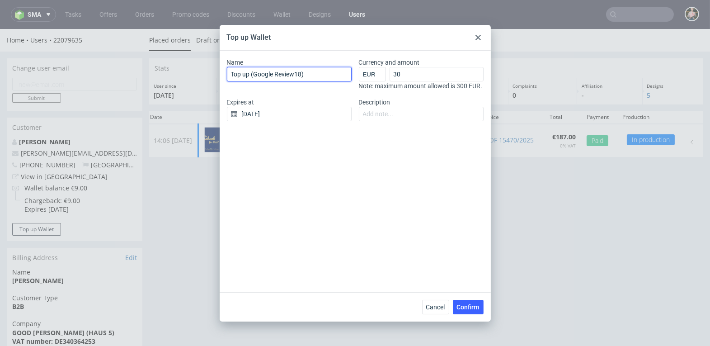
drag, startPoint x: 309, startPoint y: 75, endPoint x: 217, endPoint y: 73, distance: 91.8
click at [217, 73] on div "Top up Wallet Name Top up (Google Review18) Currency and amount EUR GBP PLN SEK…" at bounding box center [355, 173] width 710 height 346
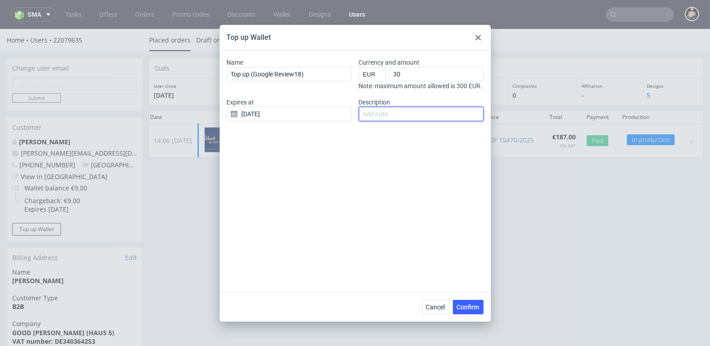
click at [418, 118] on input "Description" at bounding box center [421, 114] width 125 height 14
paste input "Top up (Google Review18)"
type input "Top up (Google Review18) goodwilhelm"
click at [465, 304] on span "Confirm" at bounding box center [468, 307] width 23 height 6
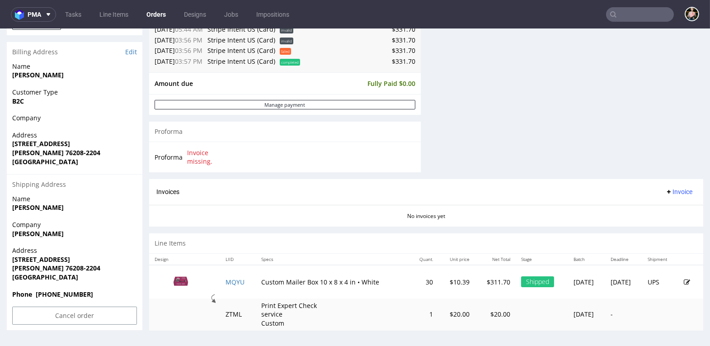
scroll to position [2, 0]
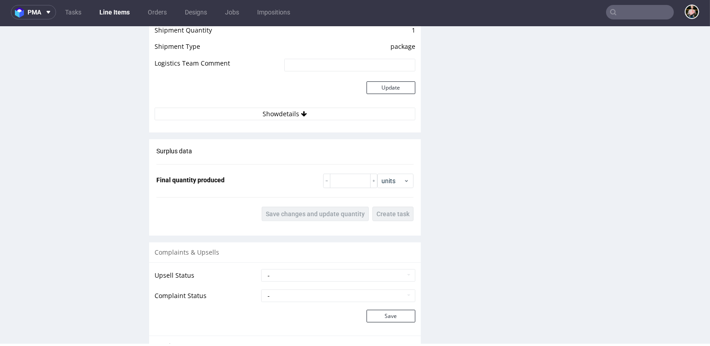
scroll to position [902, 0]
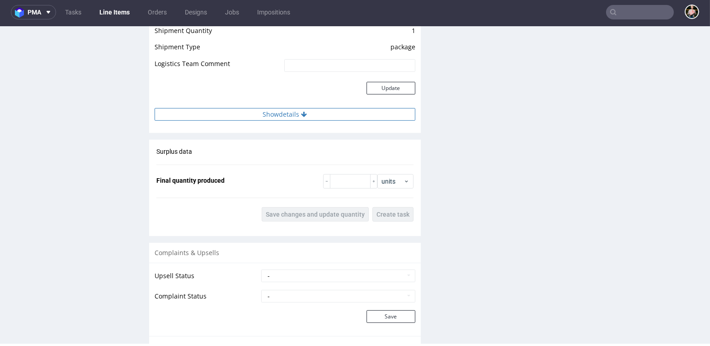
click at [280, 115] on button "Show details" at bounding box center [285, 114] width 261 height 13
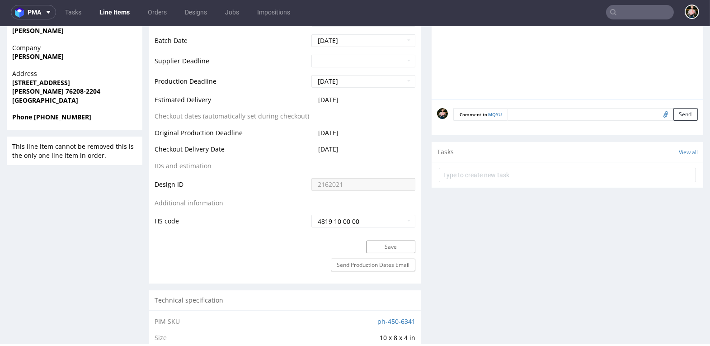
scroll to position [0, 0]
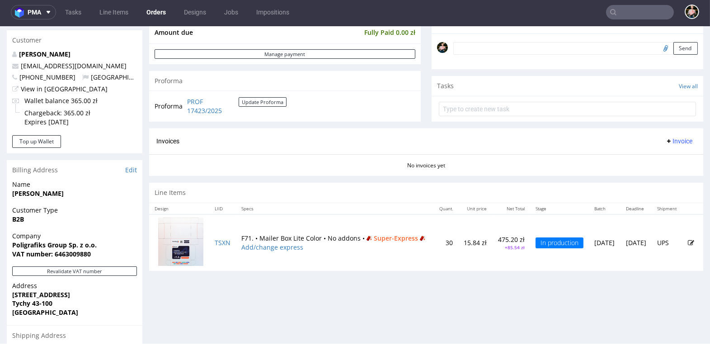
scroll to position [276, 0]
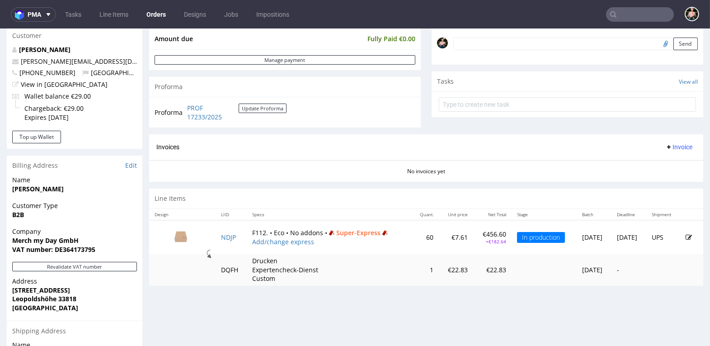
scroll to position [260, 0]
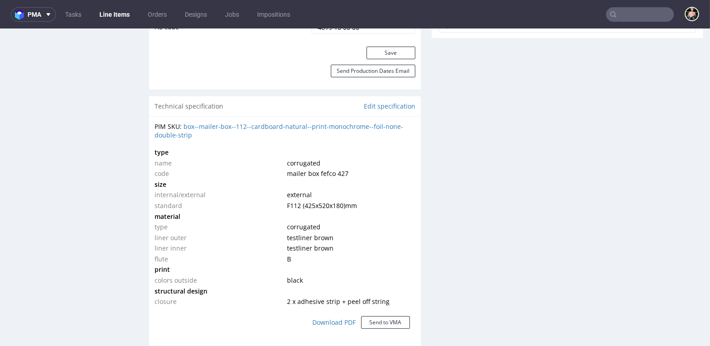
scroll to position [593, 0]
